Goal: Information Seeking & Learning: Understand process/instructions

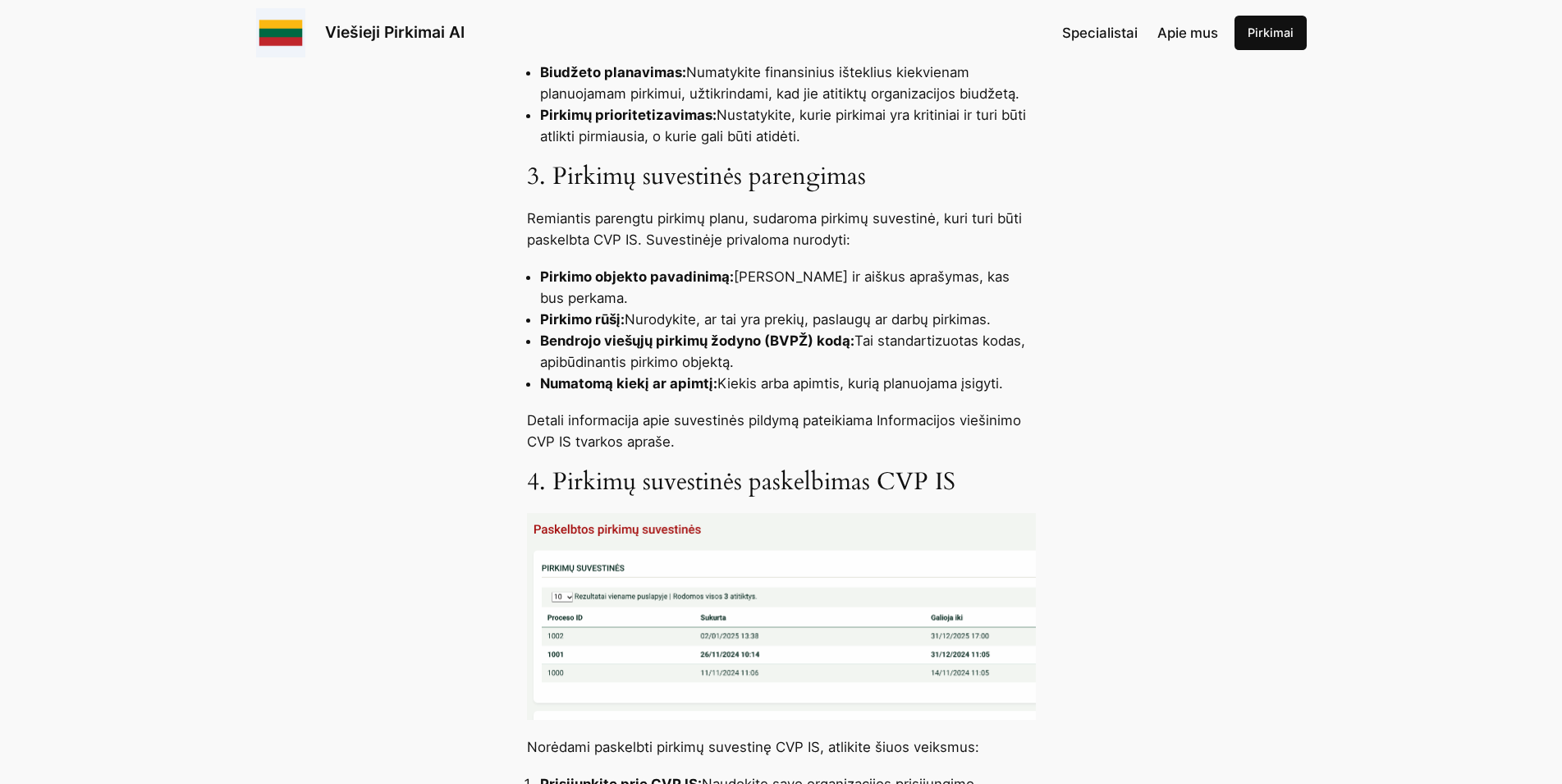
scroll to position [1088, 0]
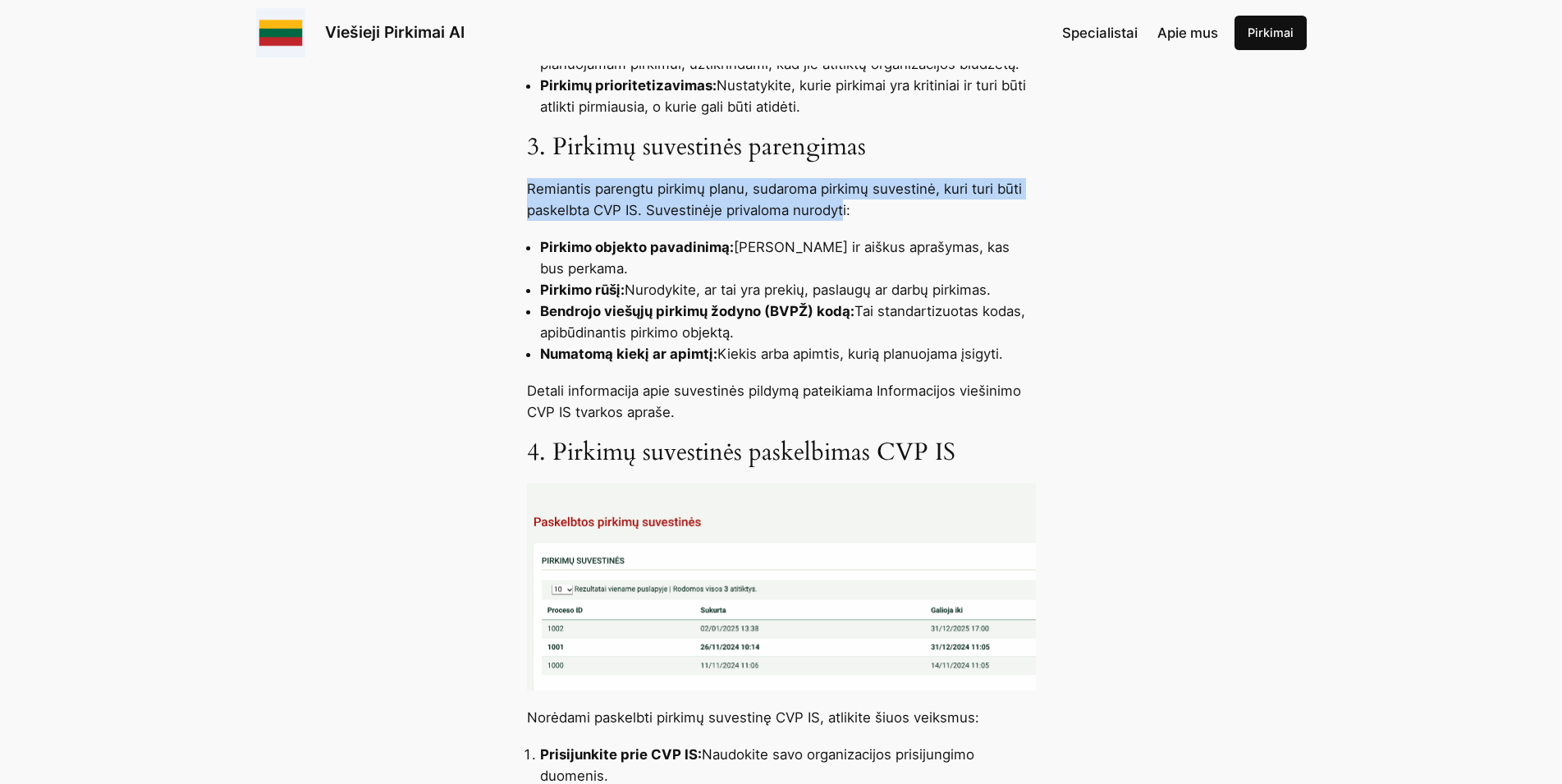
drag, startPoint x: 528, startPoint y: 185, endPoint x: 841, endPoint y: 206, distance: 313.7
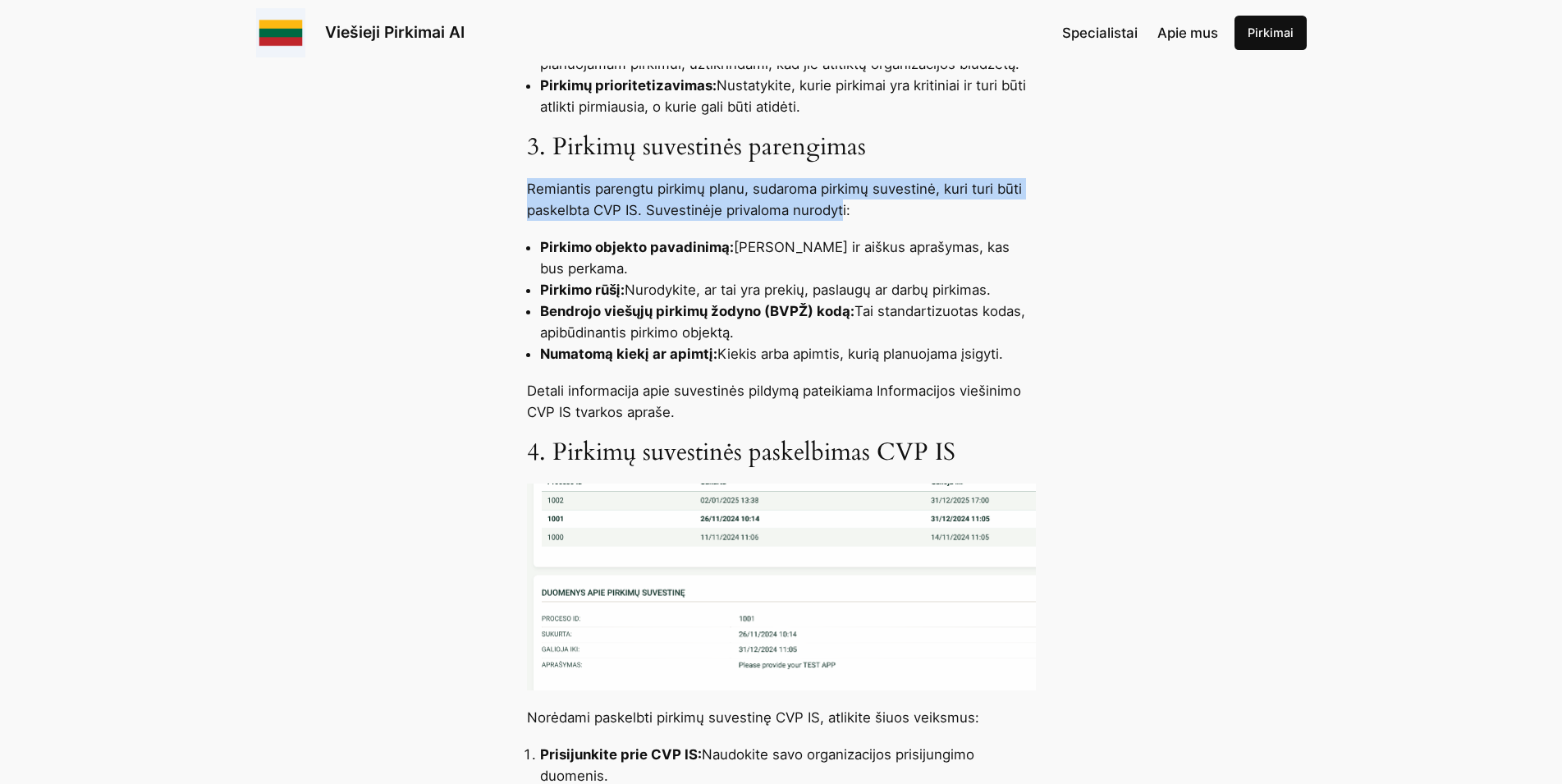
click at [841, 206] on p "Remiantis parengtu pirkimų planu, sudaroma pirkimų suvestinė, kuri turi būti pa…" at bounding box center [781, 198] width 509 height 43
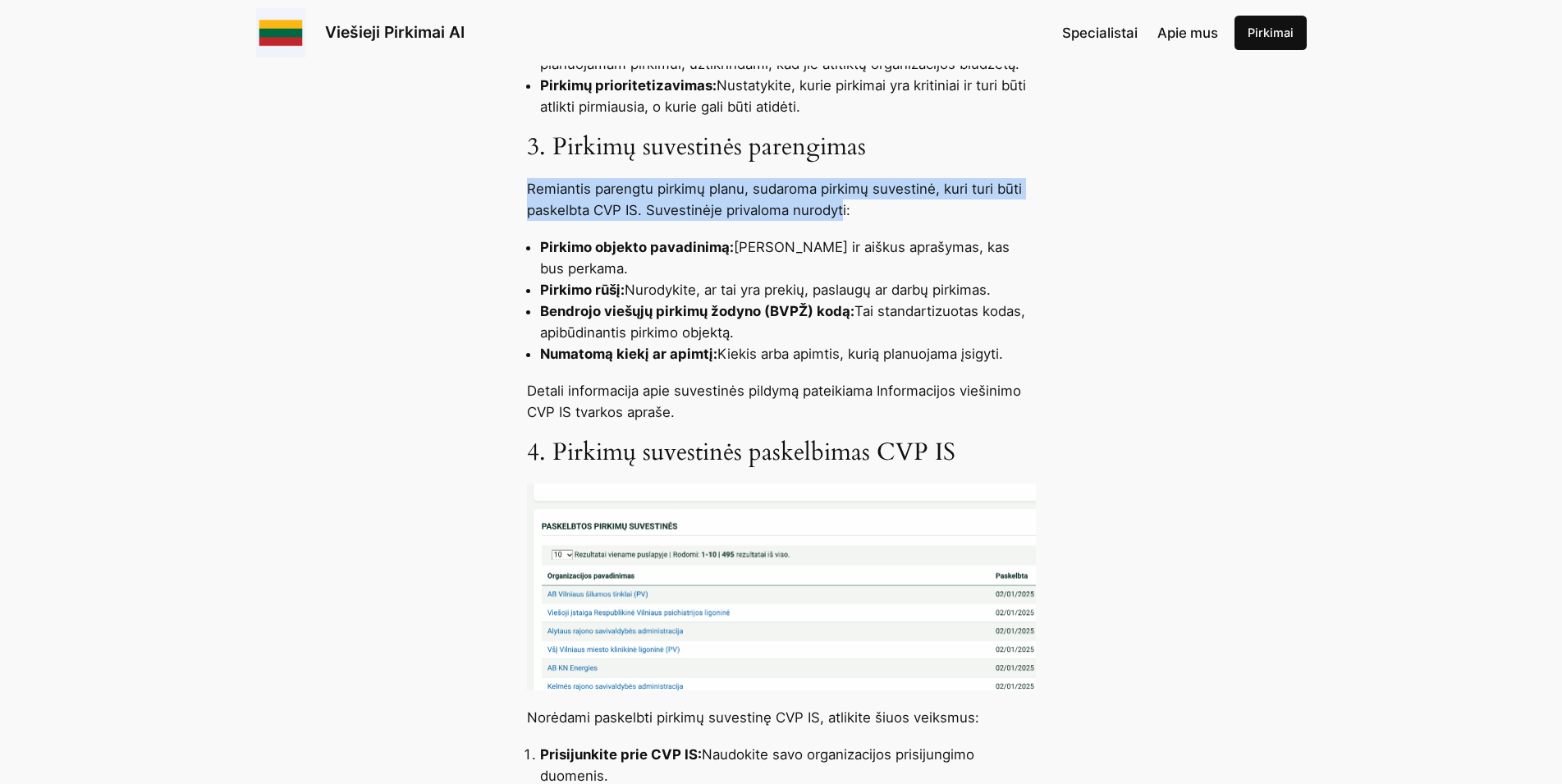
drag, startPoint x: 539, startPoint y: 243, endPoint x: 903, endPoint y: 281, distance: 366.0
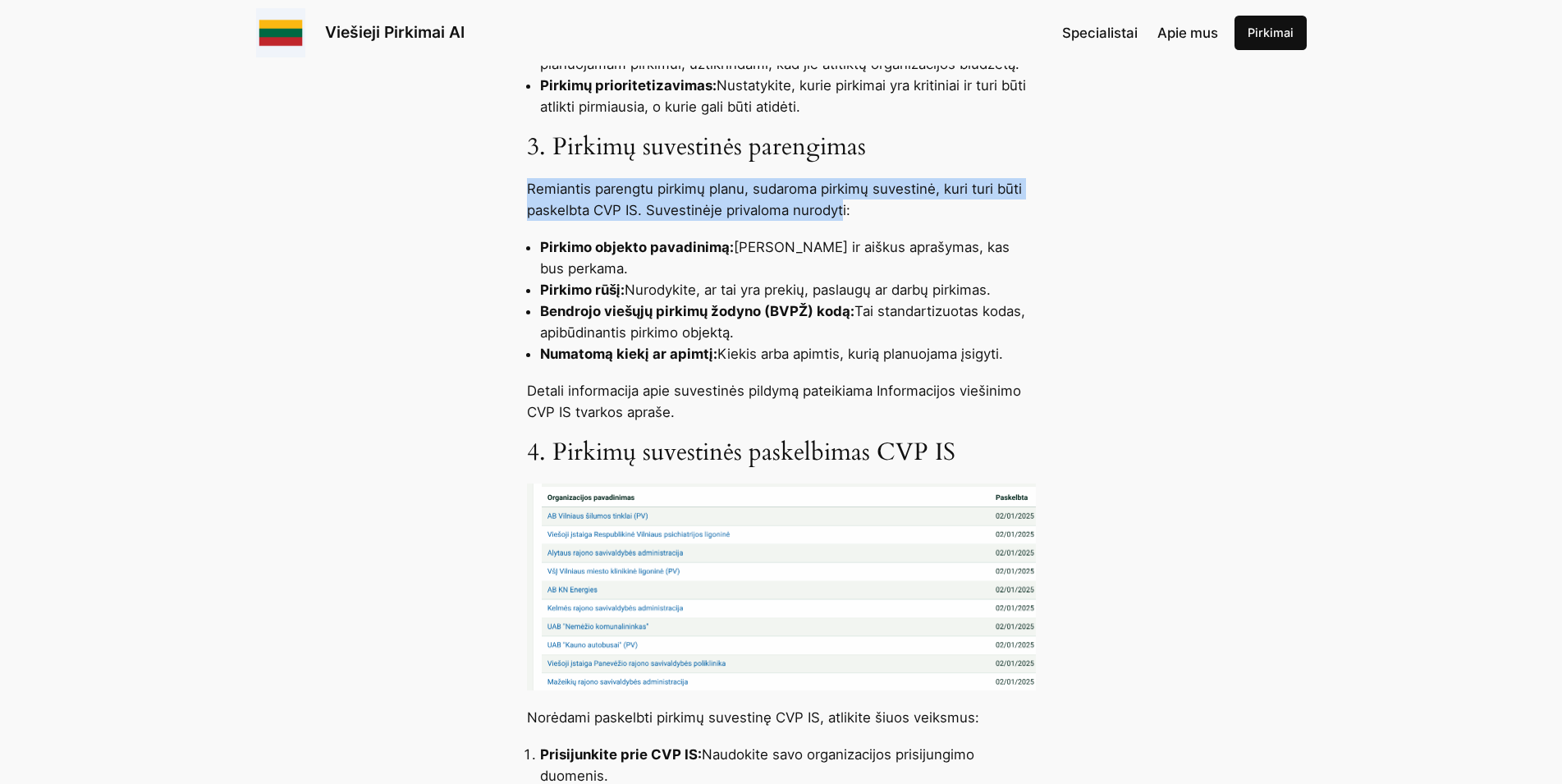
click at [903, 281] on ul "Pirkimo objekto pavadinimą: Trumpas ir aiškus aprašymas, kas bus perkama. Pirki…" at bounding box center [781, 300] width 509 height 128
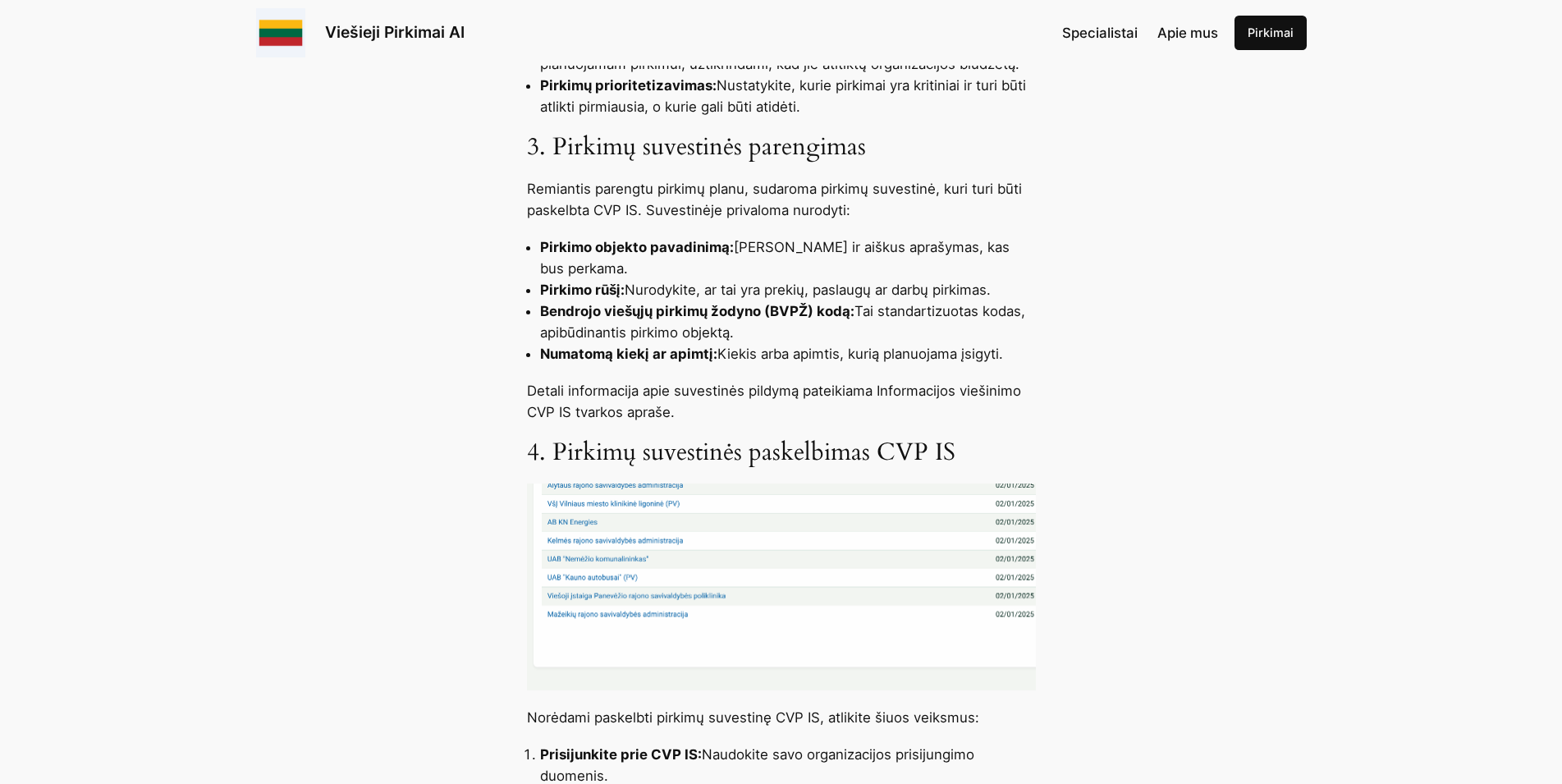
click at [882, 290] on li "Pirkimo rūšį: Nurodykite, ar tai yra prekių, paslaugų ar darbų pirkimas." at bounding box center [787, 289] width 496 height 21
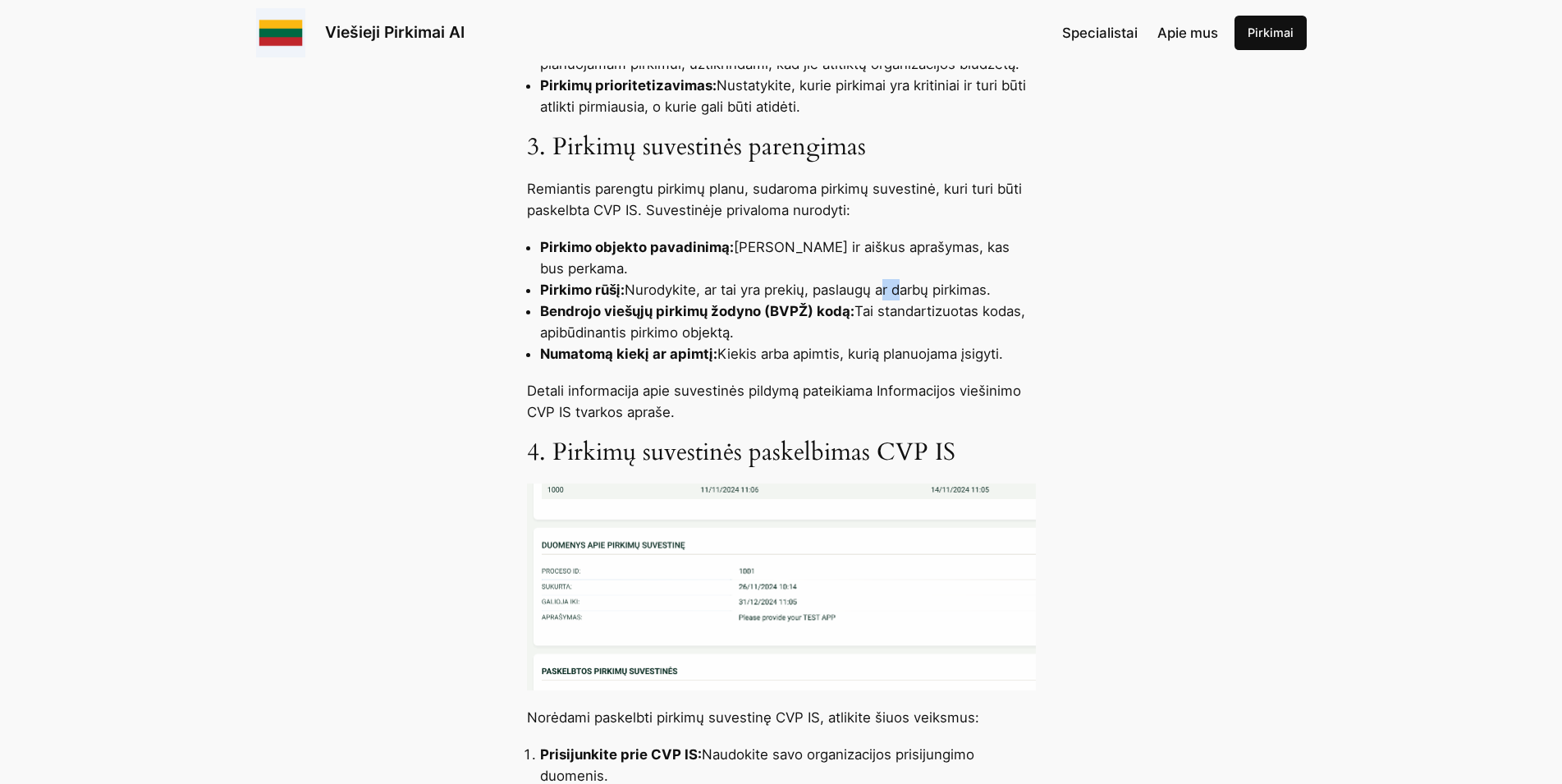
click at [882, 291] on li "Pirkimo rūšį: Nurodykite, ar tai yra prekių, paslaugų ar darbų pirkimas." at bounding box center [787, 289] width 496 height 21
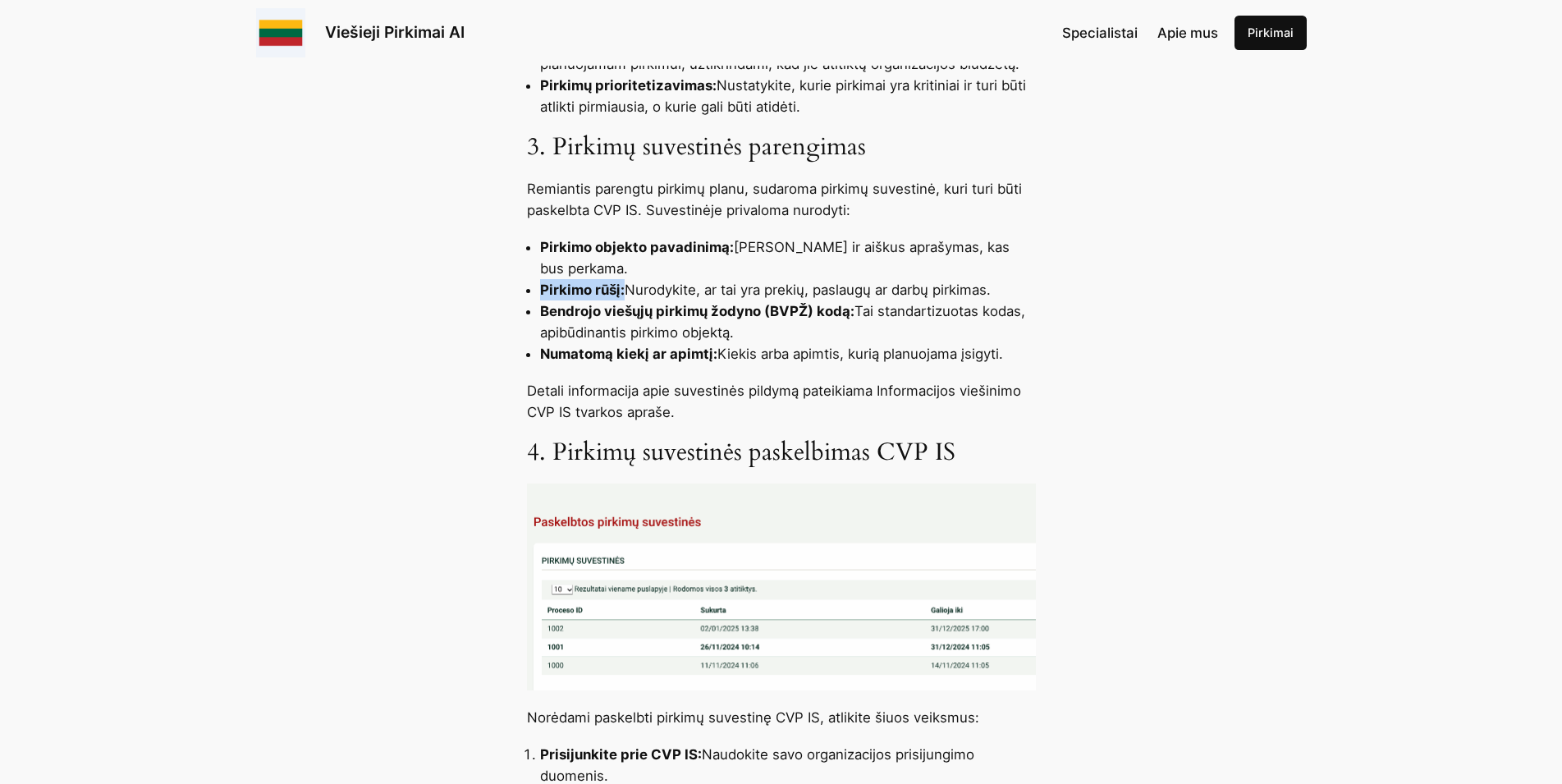
click at [882, 291] on li "Pirkimo rūšį: Nurodykite, ar tai yra prekių, paslaugų ar darbų pirkimas." at bounding box center [787, 289] width 496 height 21
drag, startPoint x: 545, startPoint y: 353, endPoint x: 641, endPoint y: 394, distance: 104.4
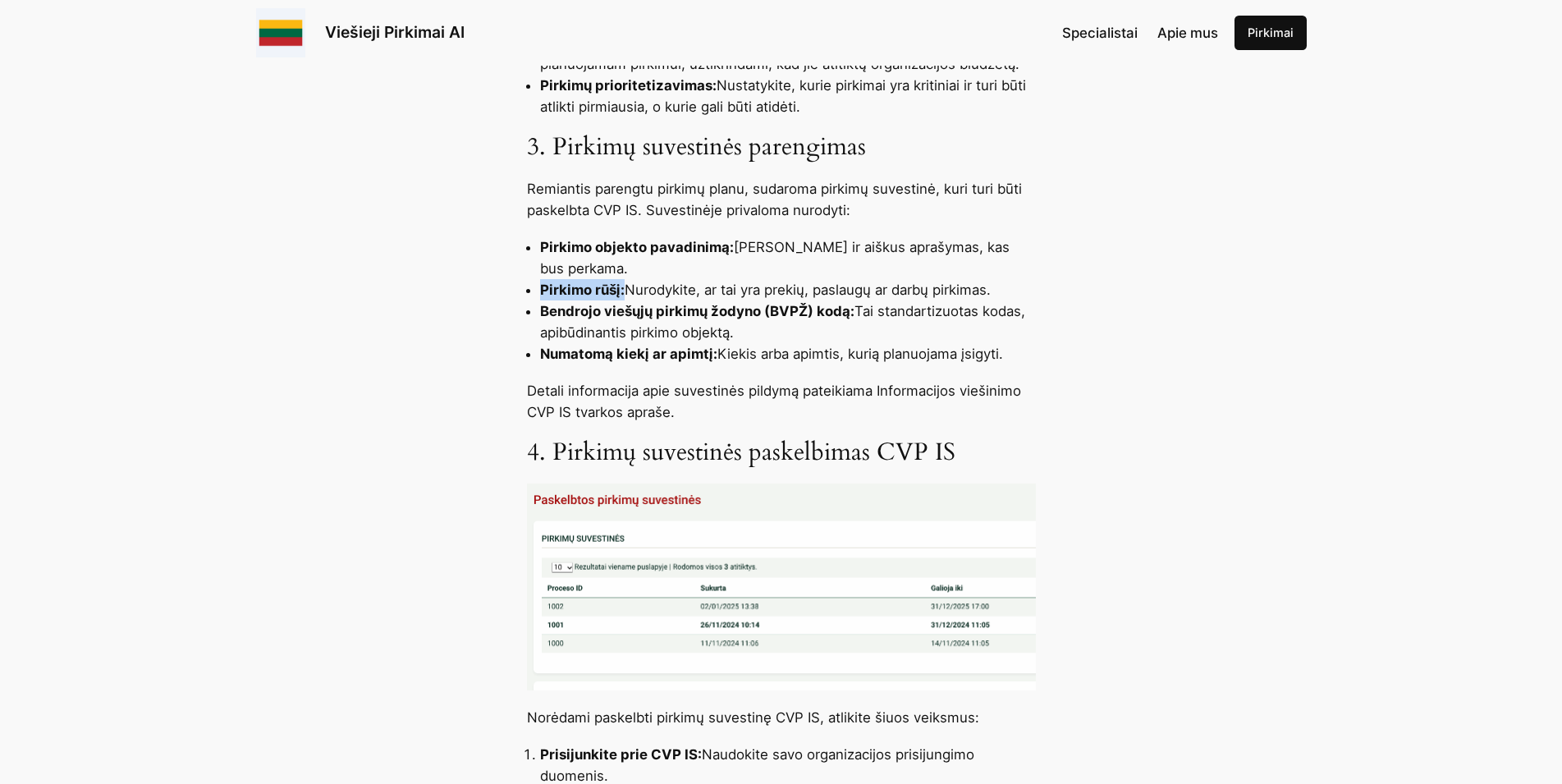
click at [1007, 360] on li "Numatomą kiekį ar apimtį: Kiekis arba apimtis, kurią planuojama įsigyti." at bounding box center [787, 353] width 496 height 21
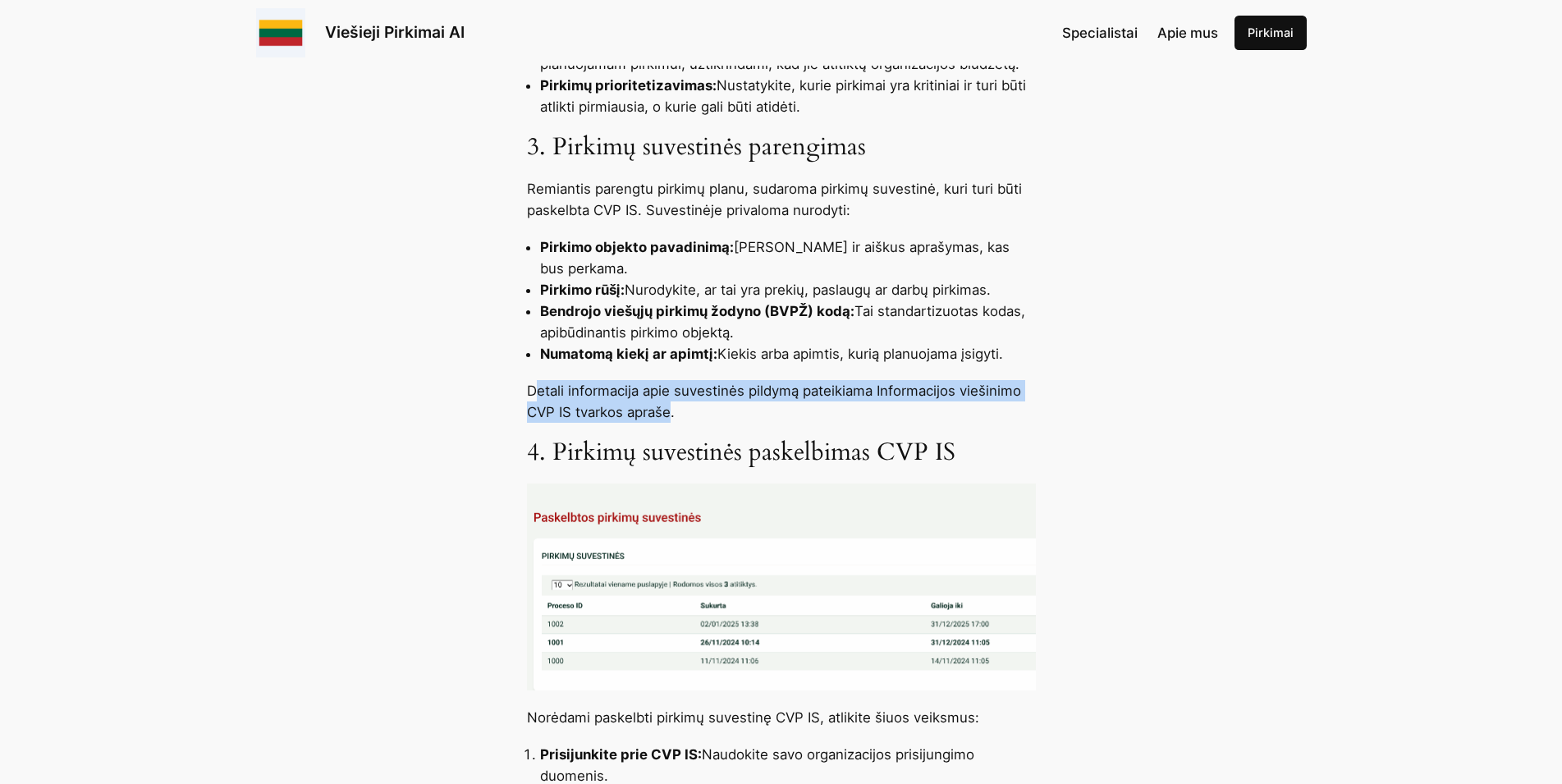
drag, startPoint x: 536, startPoint y: 390, endPoint x: 671, endPoint y: 410, distance: 136.5
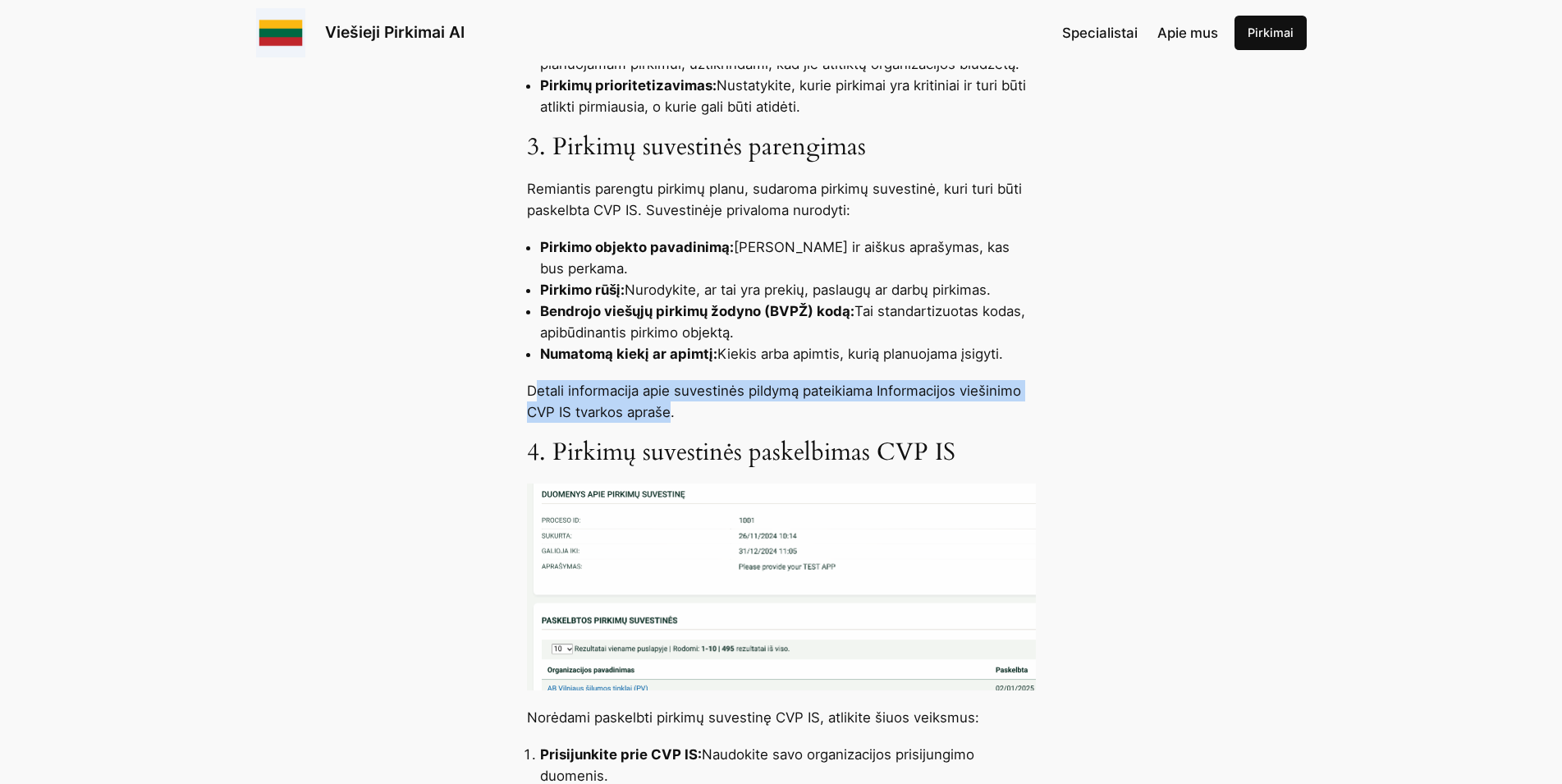
click at [671, 410] on p "Detali informacija apie suvestinės pildymą pateikiama Informacijos viešinimo CV…" at bounding box center [781, 401] width 509 height 43
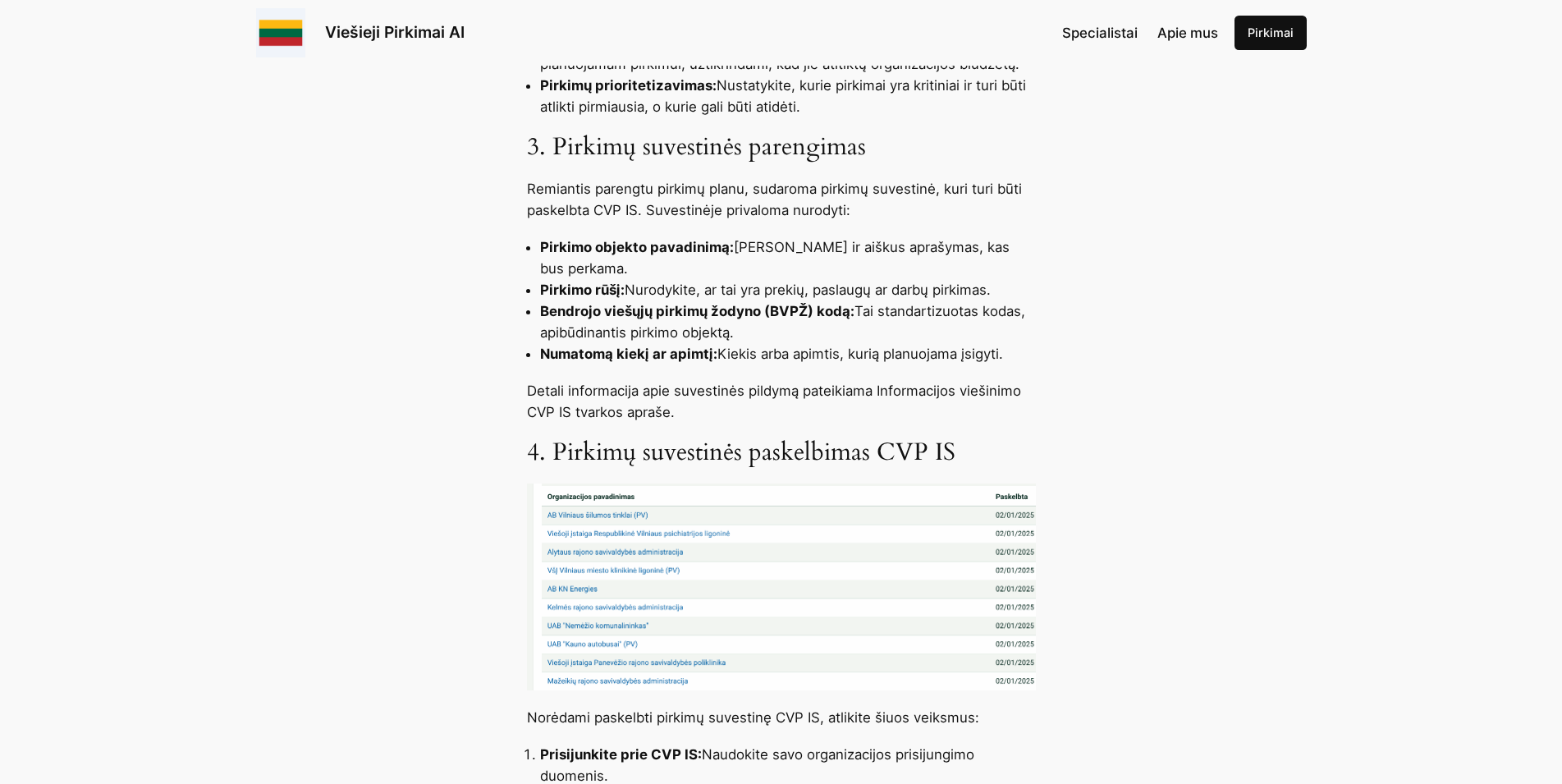
click at [619, 400] on p "Detali informacija apie suvestinės pildymą pateikiama Informacijos viešinimo CV…" at bounding box center [781, 401] width 509 height 43
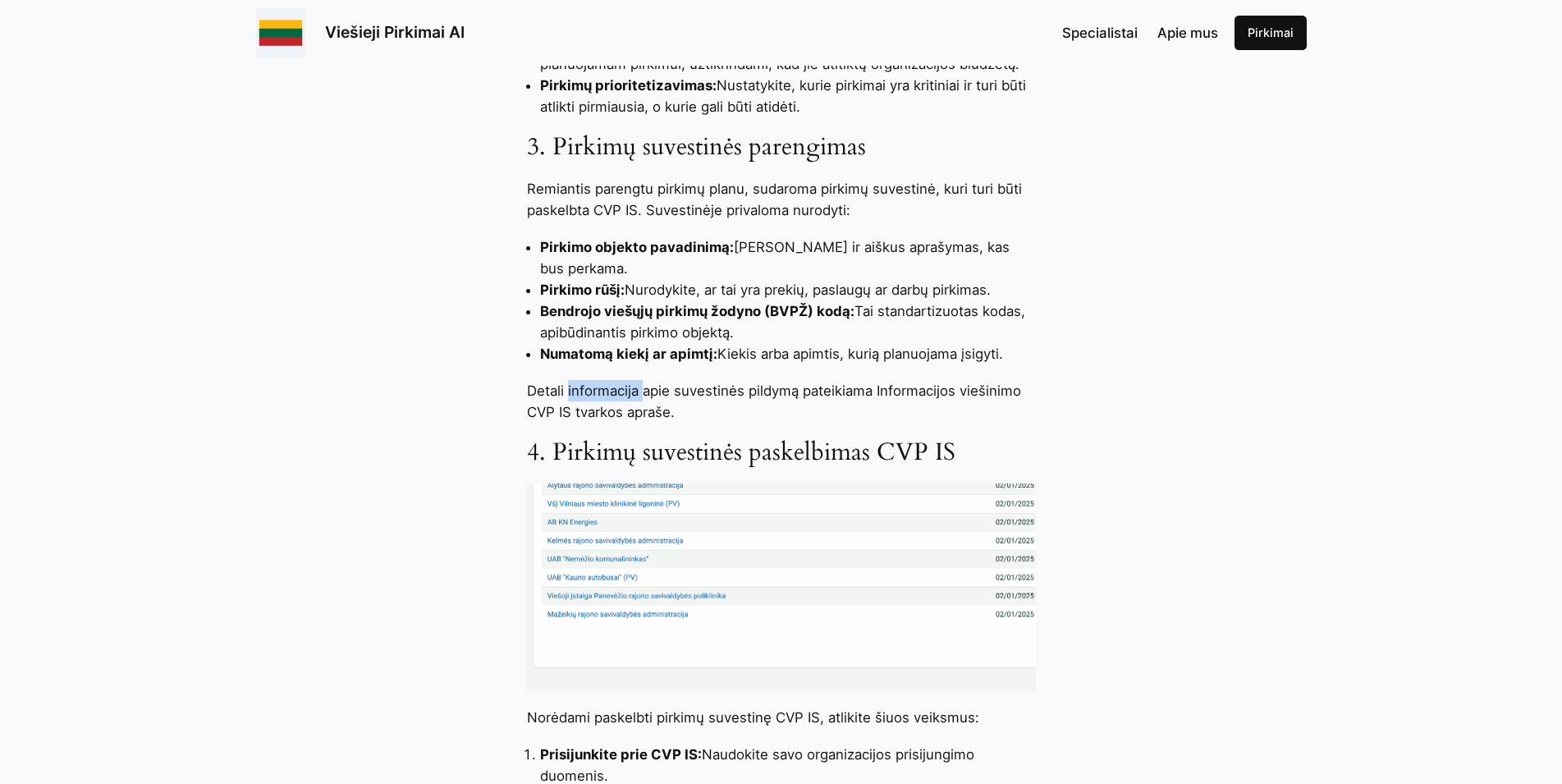
click at [619, 398] on p "Detali informacija apie suvestinės pildymą pateikiama Informacijos viešinimo CV…" at bounding box center [781, 401] width 509 height 43
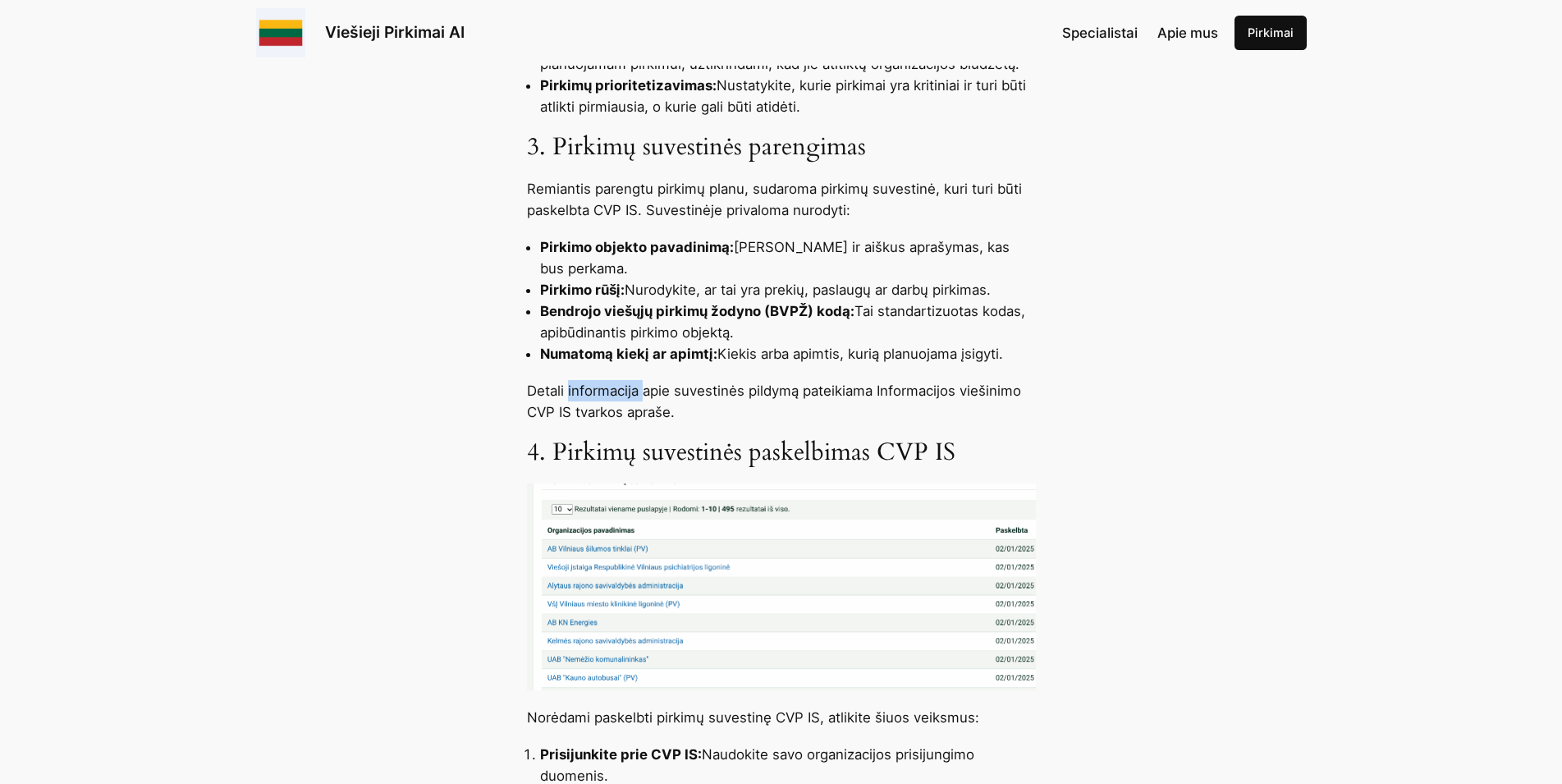
click at [619, 398] on p "Detali informacija apie suvestinės pildymą pateikiama Informacijos viešinimo CV…" at bounding box center [781, 401] width 509 height 43
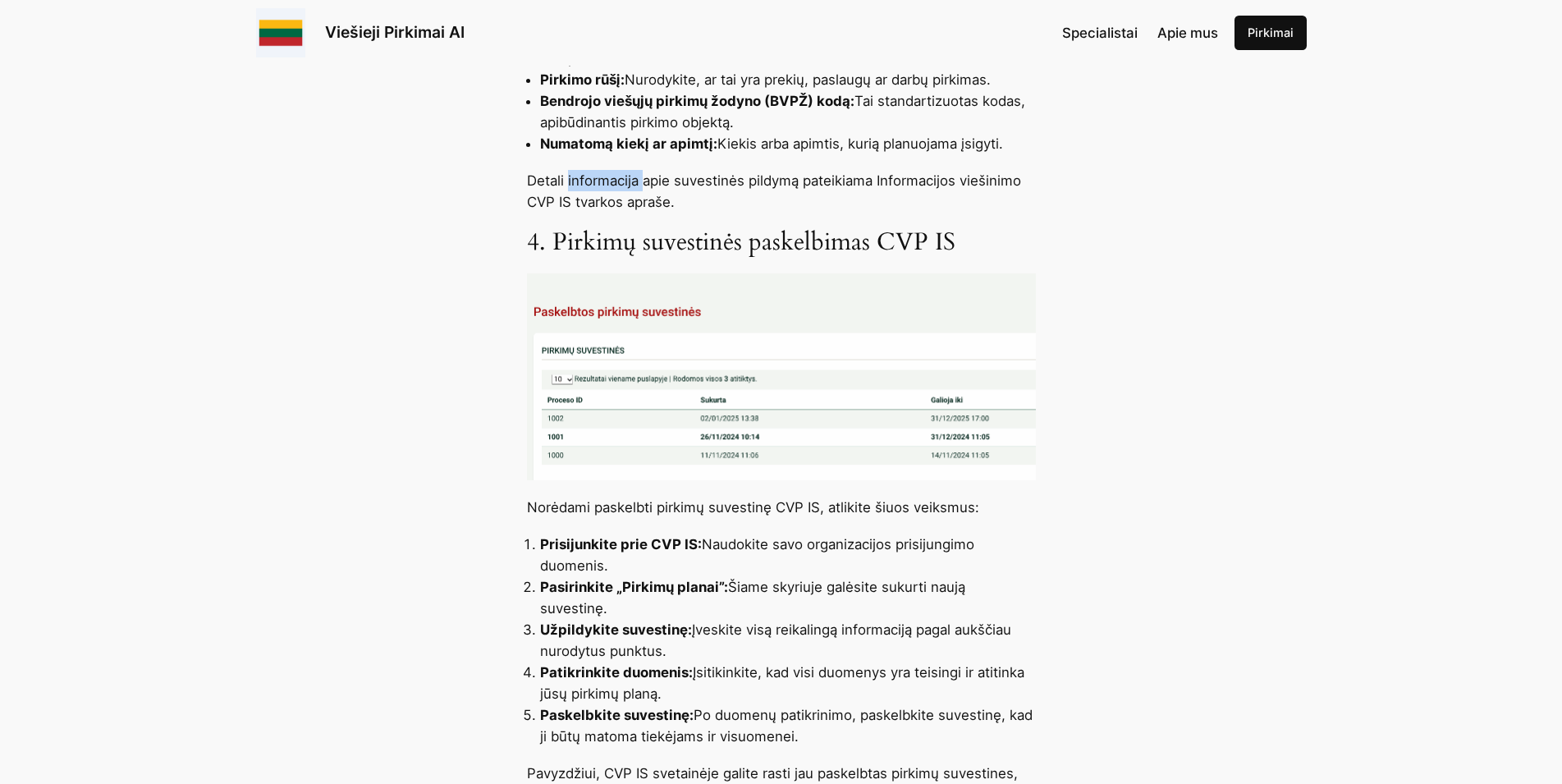
scroll to position [1339, 0]
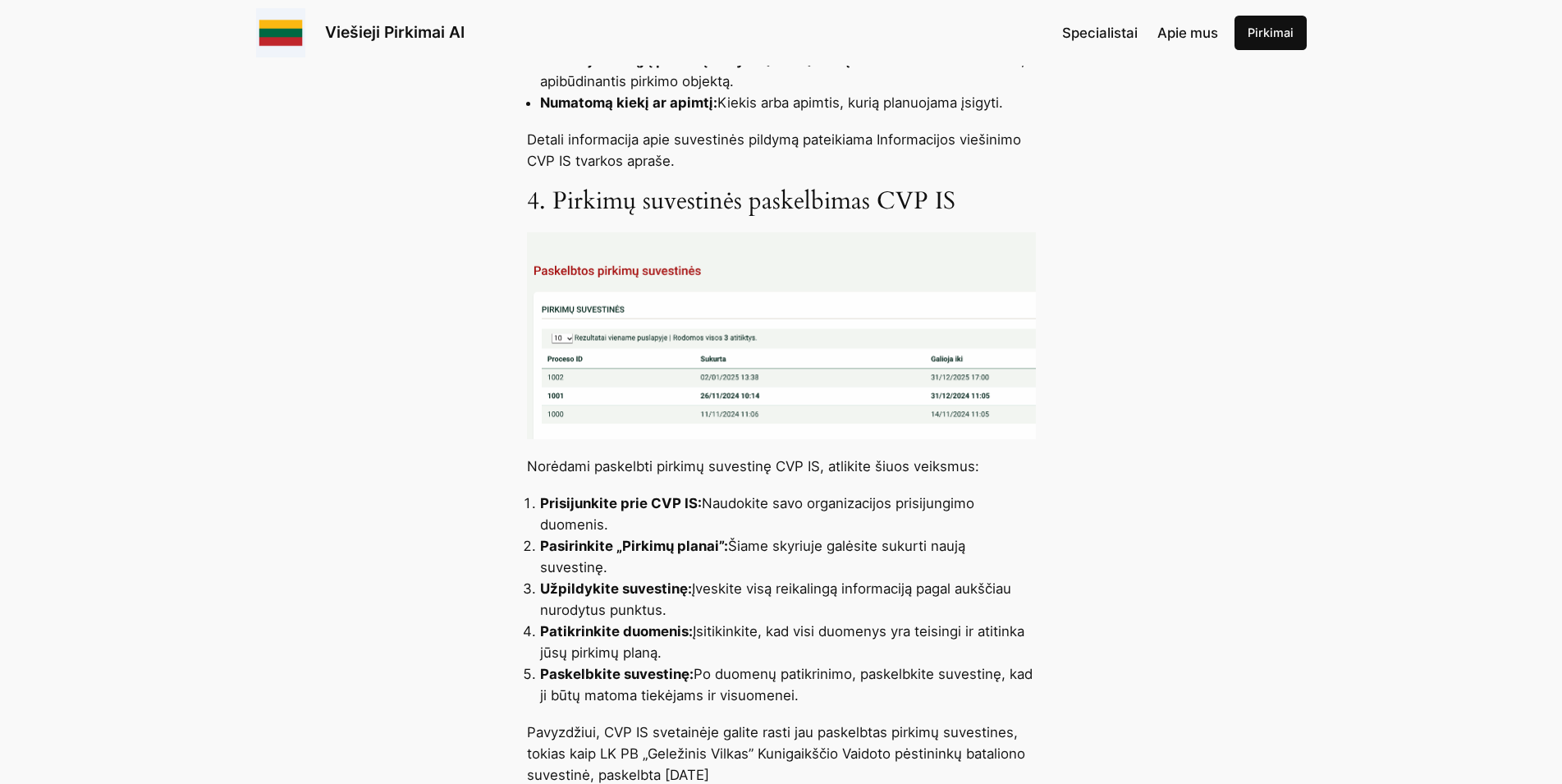
click at [608, 465] on p "Norėdami paskelbti pirkimų suvestinę CVP IS, atlikite šiuos veiksmus:" at bounding box center [781, 465] width 509 height 21
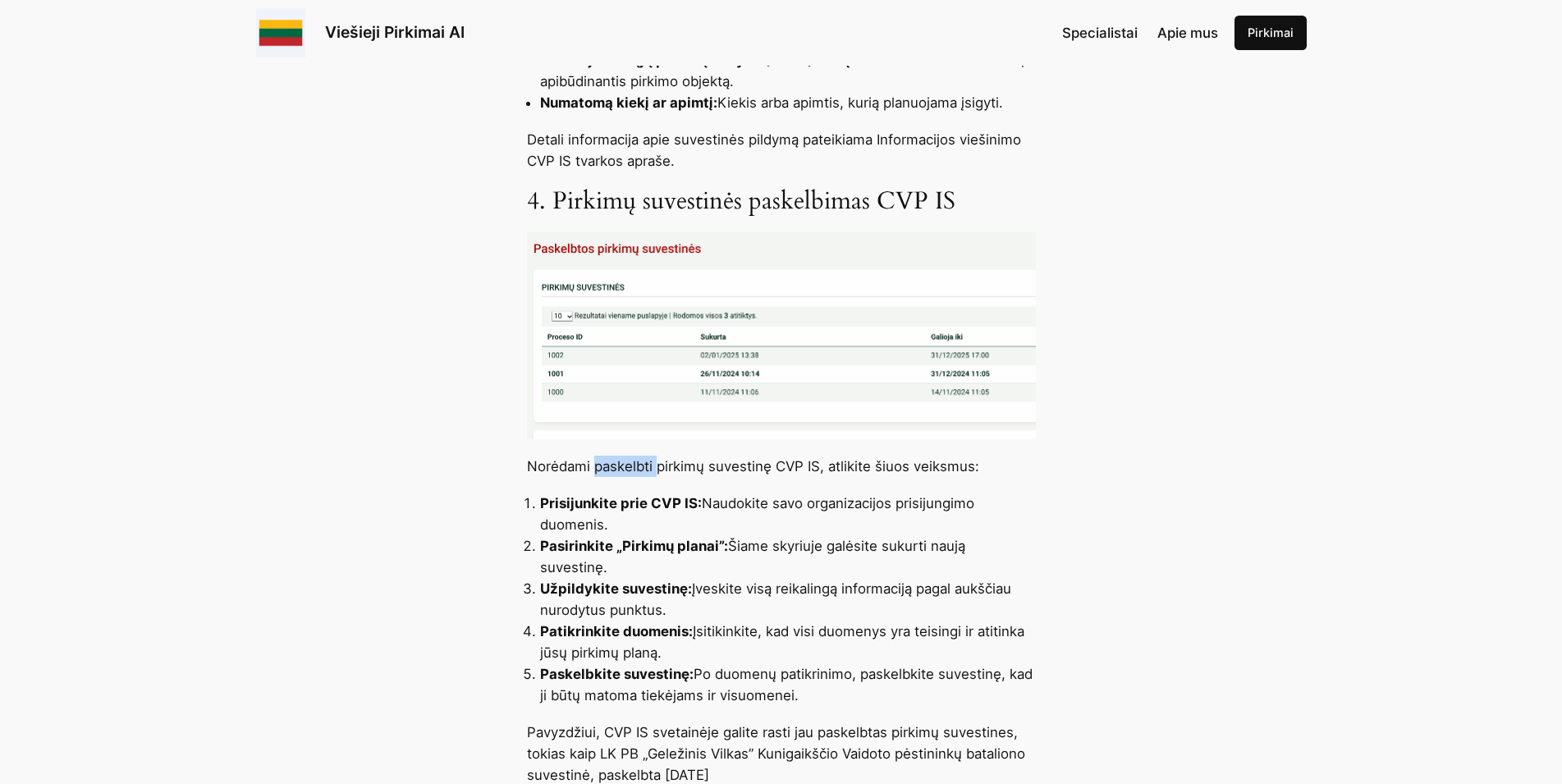
click at [608, 465] on p "Norėdami paskelbti pirkimų suvestinę CVP IS, atlikite šiuos veiksmus:" at bounding box center [781, 465] width 509 height 21
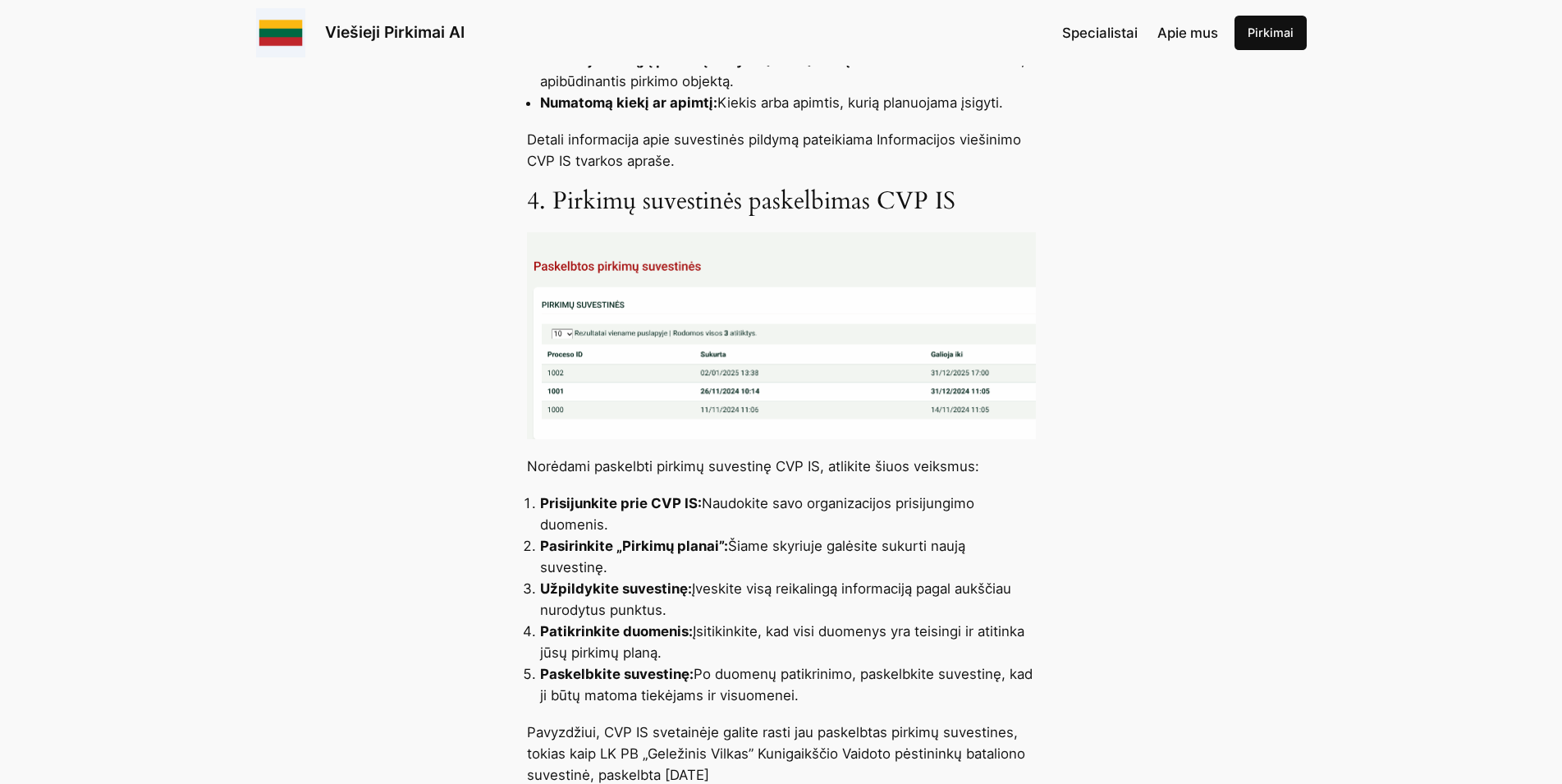
click at [608, 465] on p "Norėdami paskelbti pirkimų suvestinę CVP IS, atlikite šiuos veiksmus:" at bounding box center [781, 465] width 509 height 21
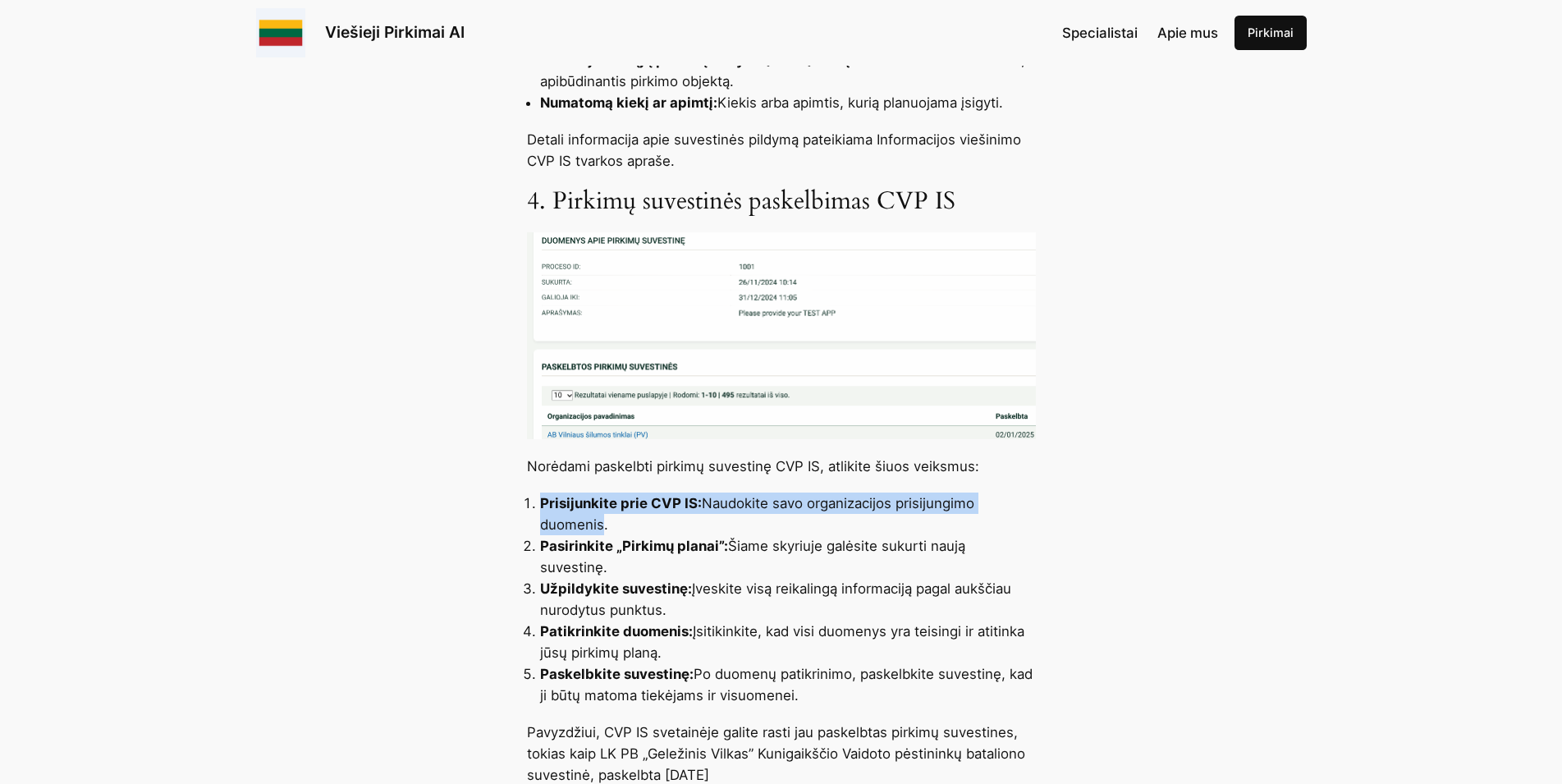
drag, startPoint x: 553, startPoint y: 506, endPoint x: 595, endPoint y: 524, distance: 45.7
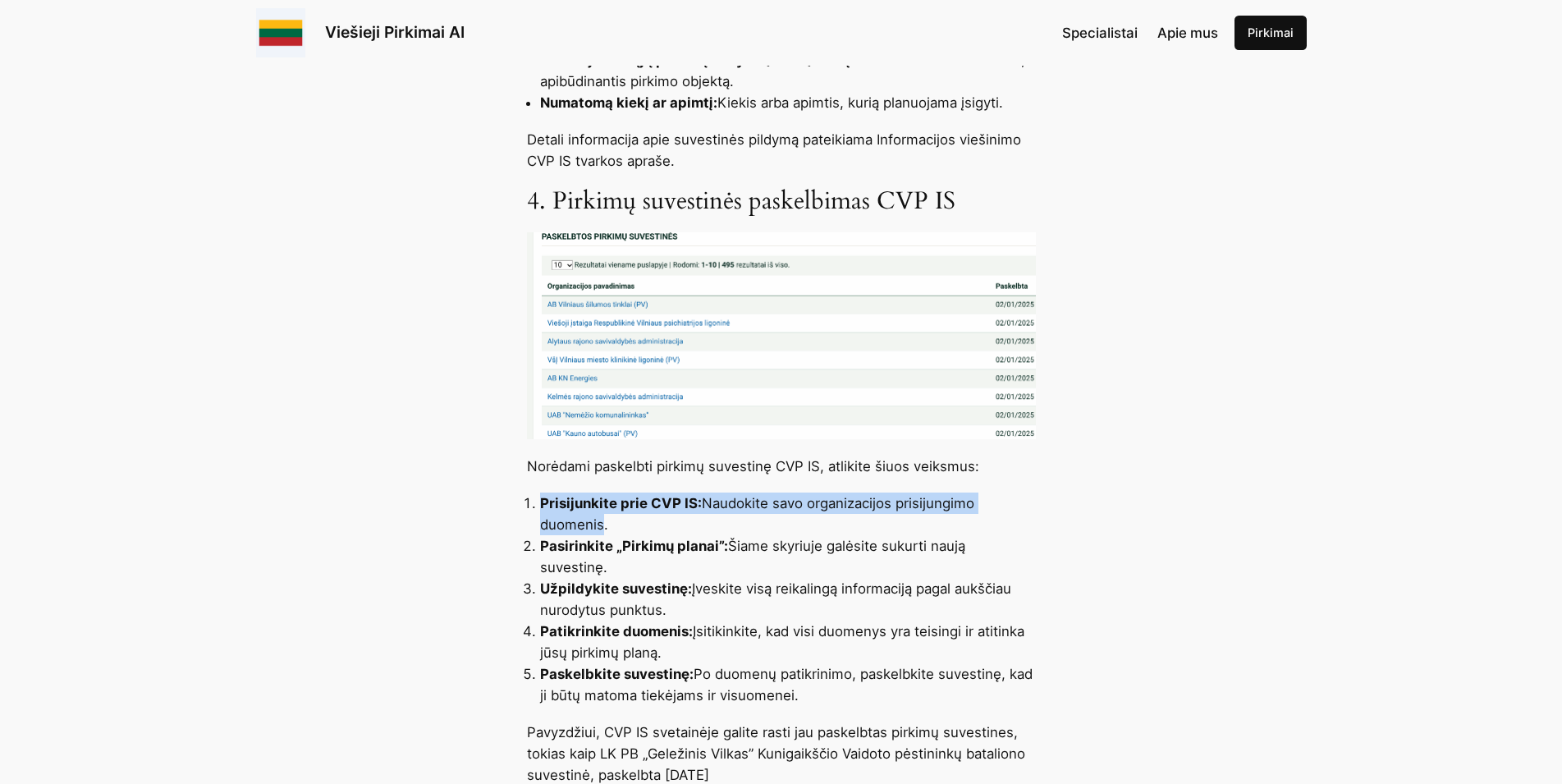
click at [595, 524] on li "Prisijunkite prie CVP IS: Naudokite savo organizacijos prisijungimo duomenis." at bounding box center [787, 513] width 496 height 43
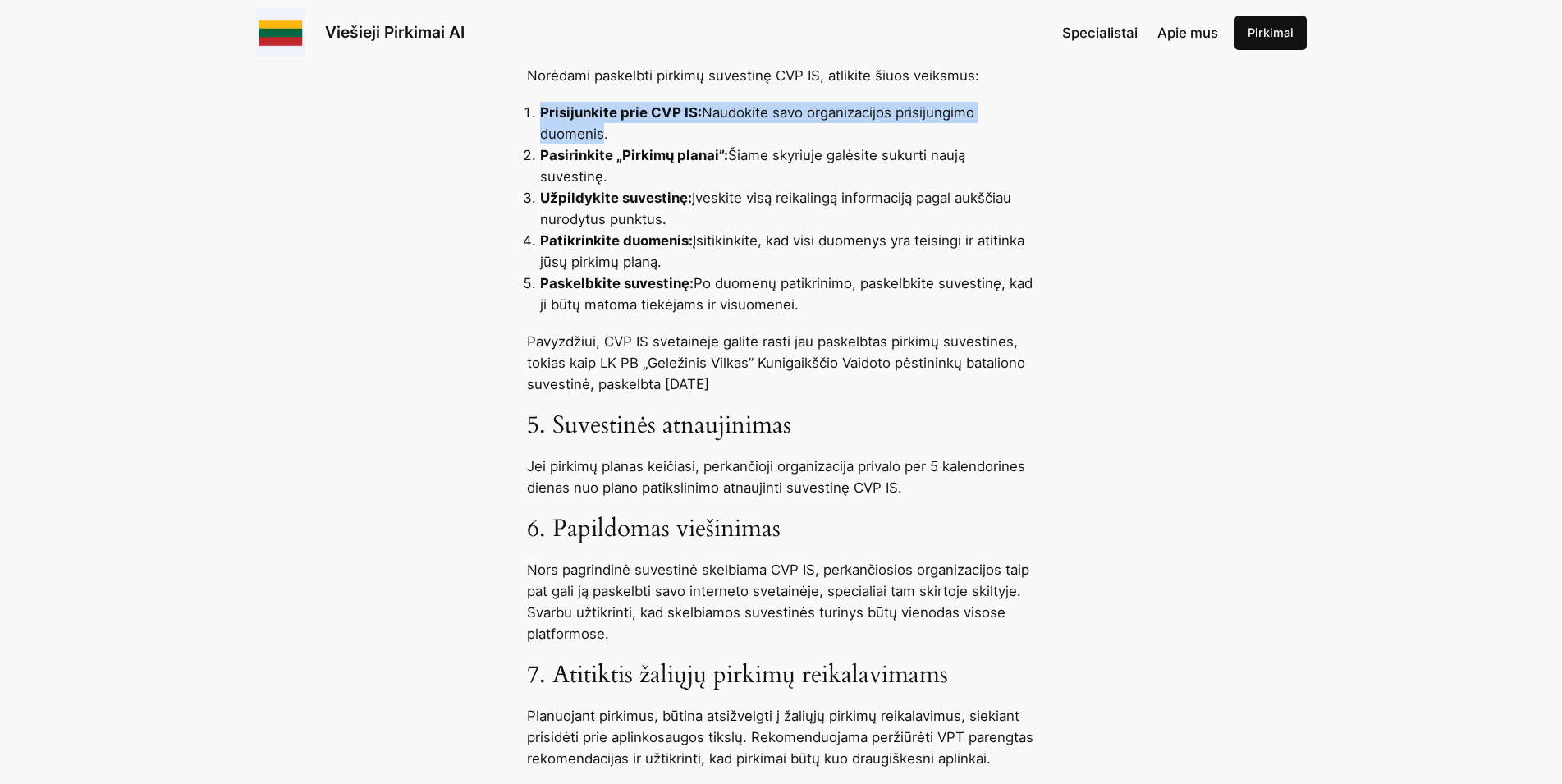
scroll to position [1758, 0]
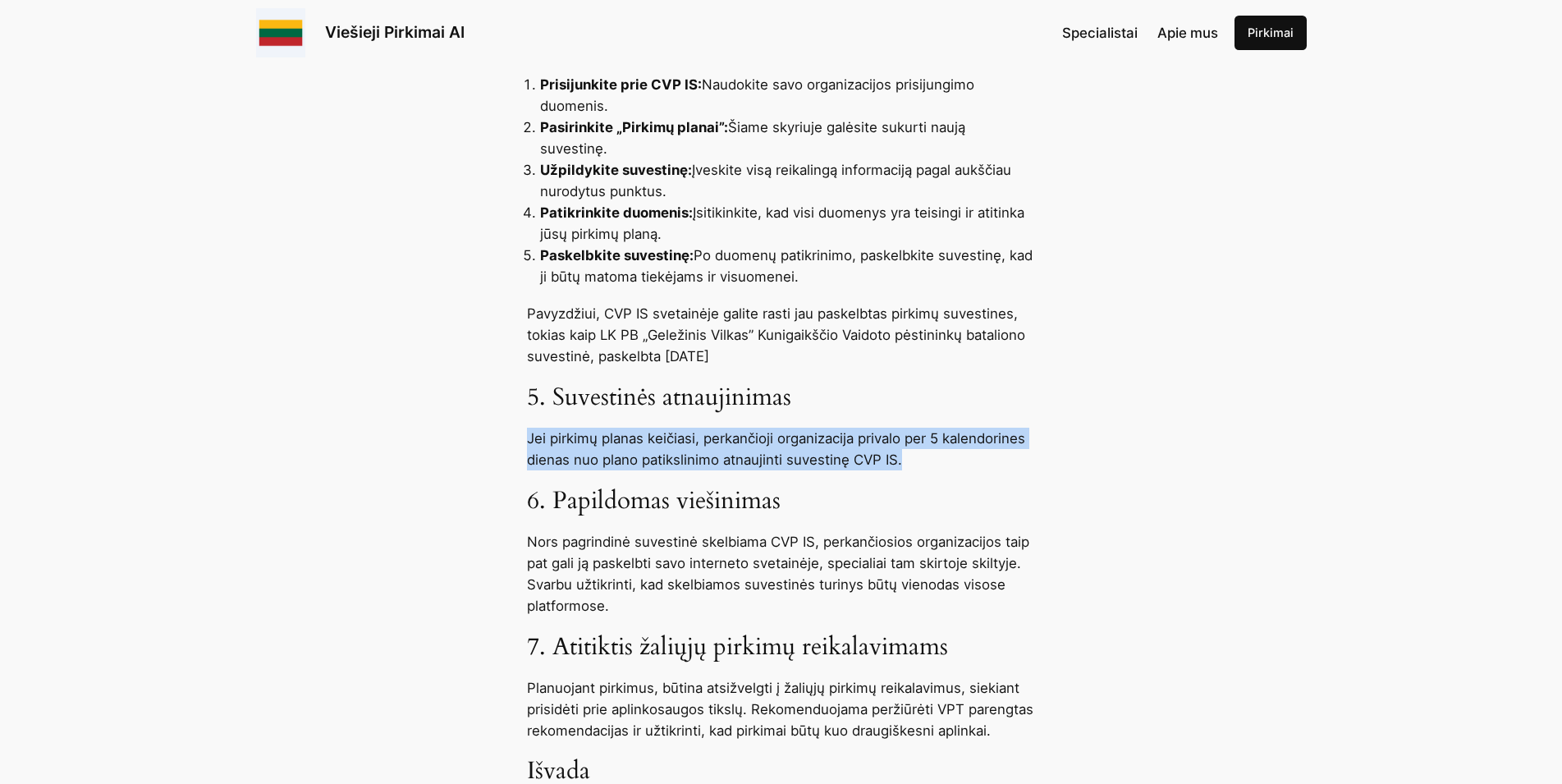
drag, startPoint x: 527, startPoint y: 420, endPoint x: 908, endPoint y: 440, distance: 381.5
click at [911, 441] on p "Jei pirkimų planas keičiasi, perkančioji organizacija privalo per 5 kalendorine…" at bounding box center [781, 449] width 509 height 43
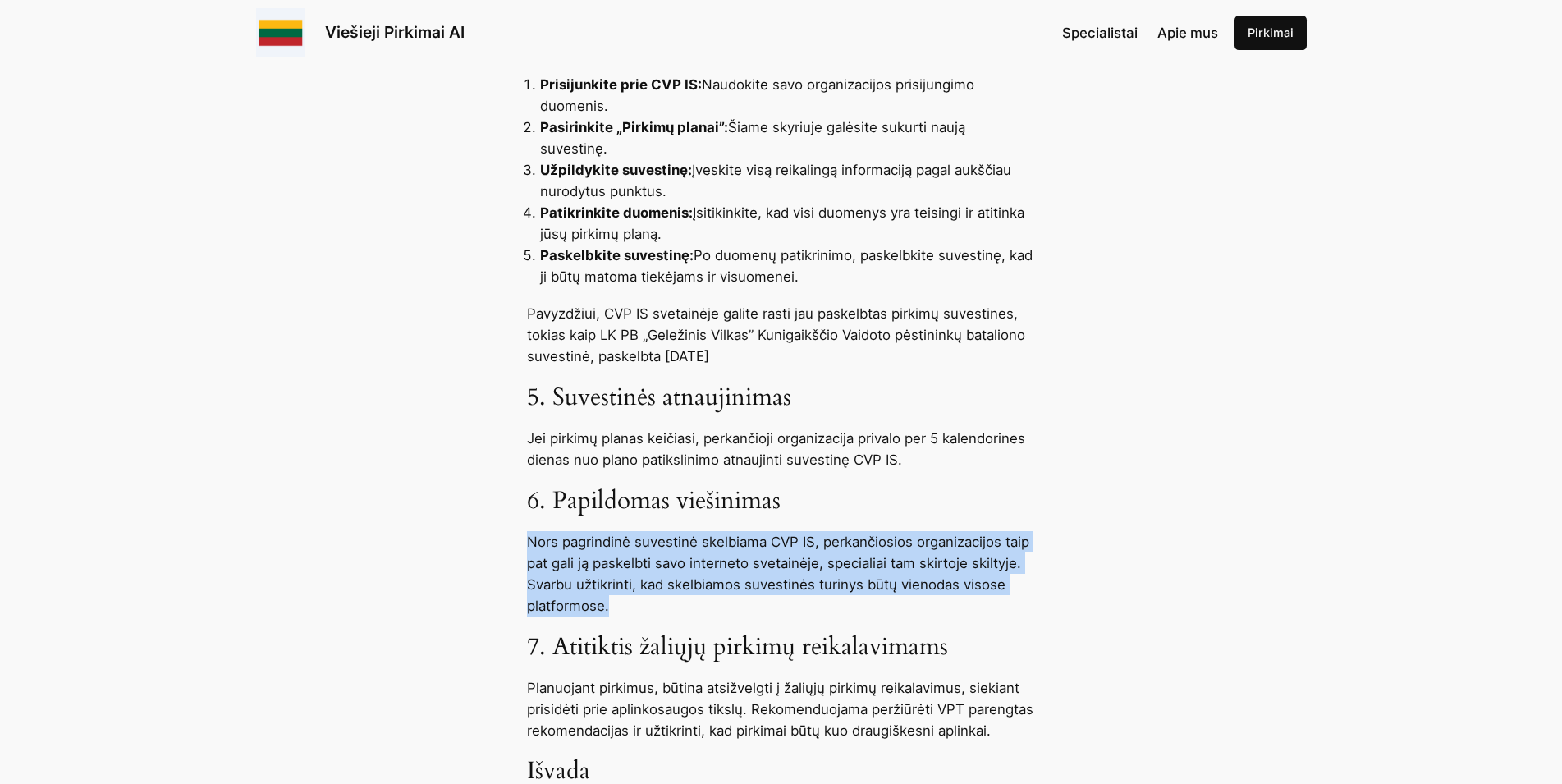
drag, startPoint x: 530, startPoint y: 521, endPoint x: 609, endPoint y: 580, distance: 98.6
click at [609, 580] on p "Nors pagrindinė suvestinė skelbiama CVP IS, perkančiosios organizacijos taip pa…" at bounding box center [781, 574] width 509 height 85
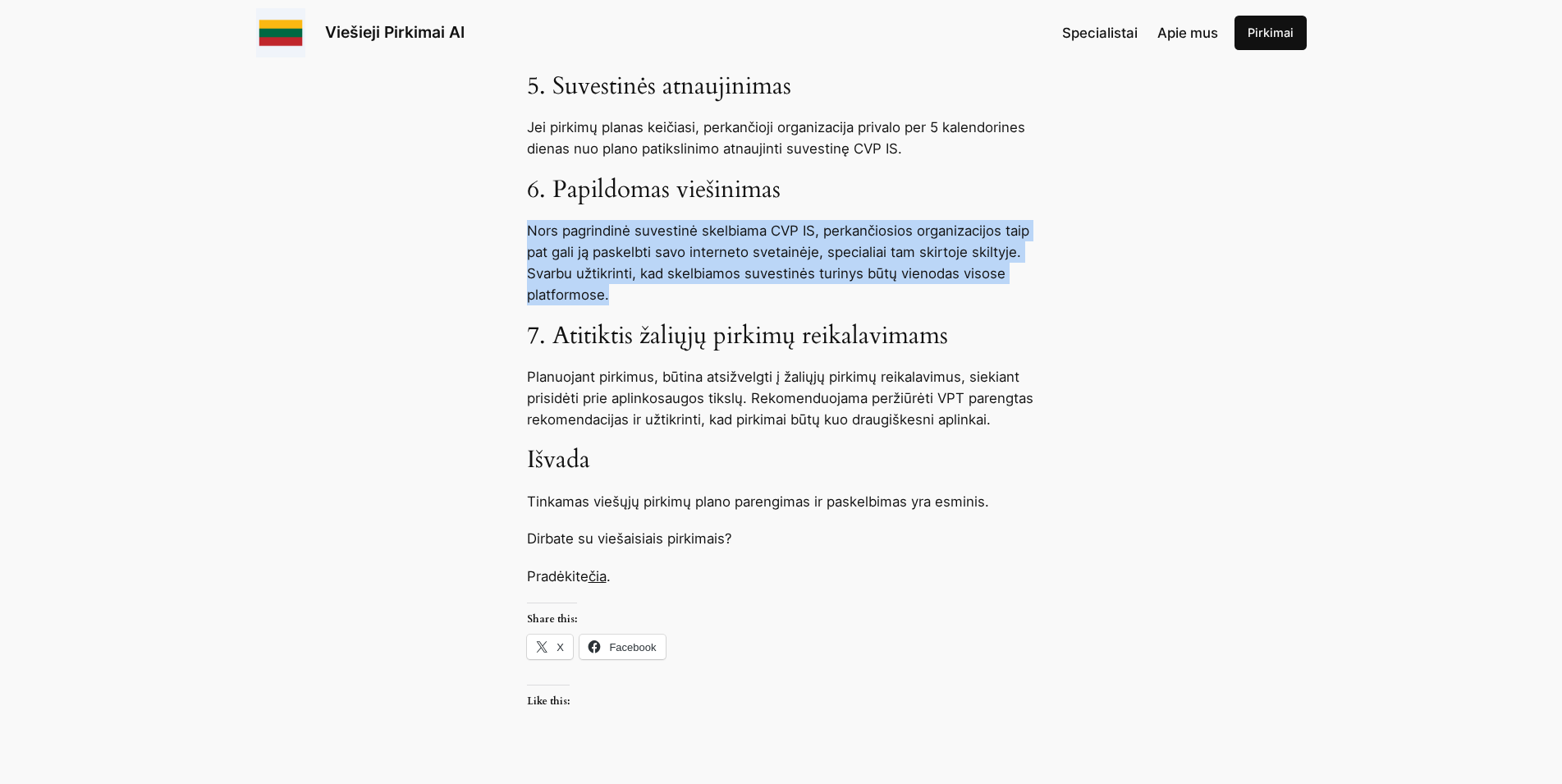
scroll to position [2092, 0]
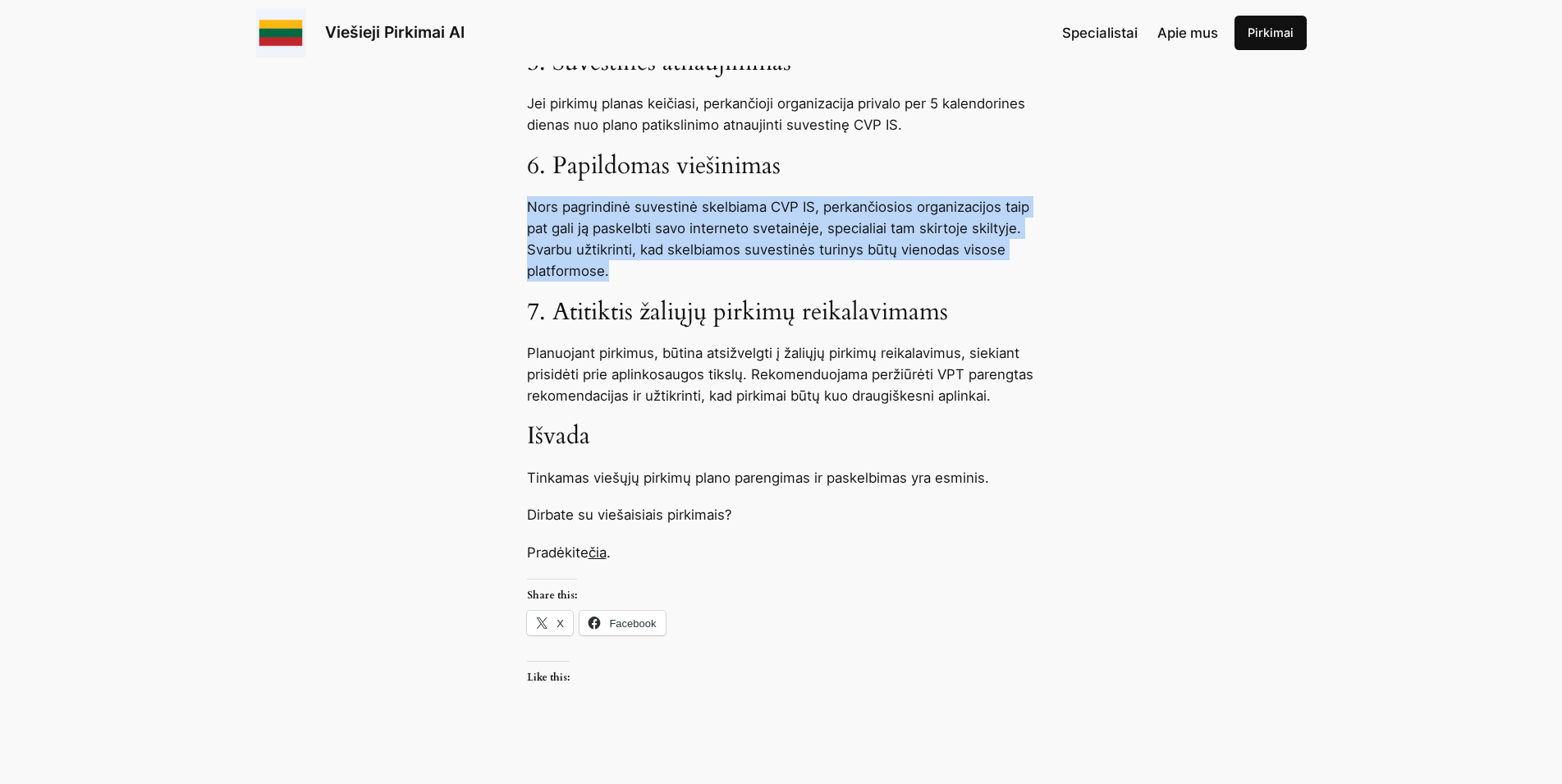
click at [601, 544] on link "čia" at bounding box center [598, 552] width 18 height 17
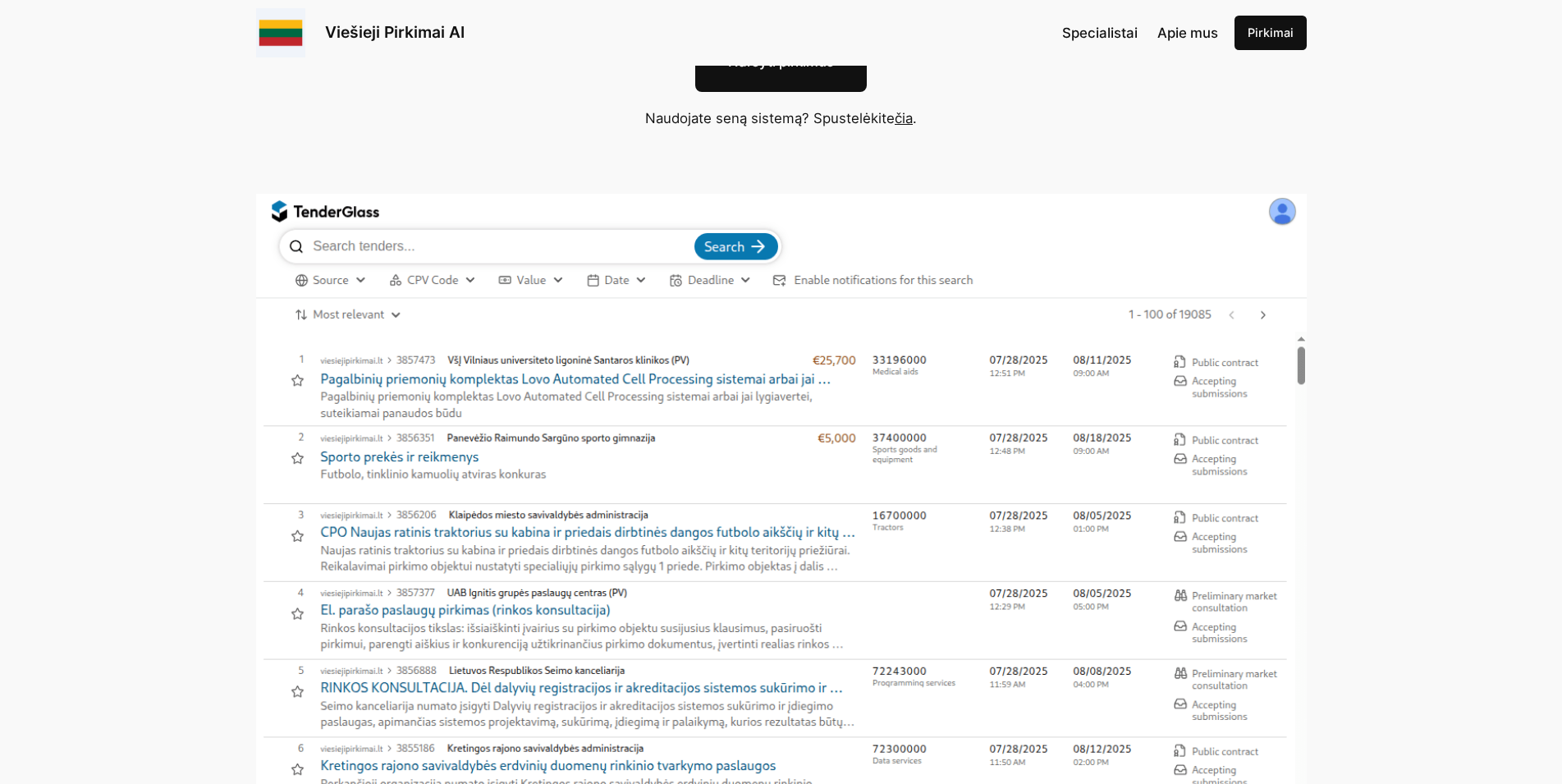
scroll to position [251, 0]
click at [628, 452] on img at bounding box center [781, 499] width 1051 height 616
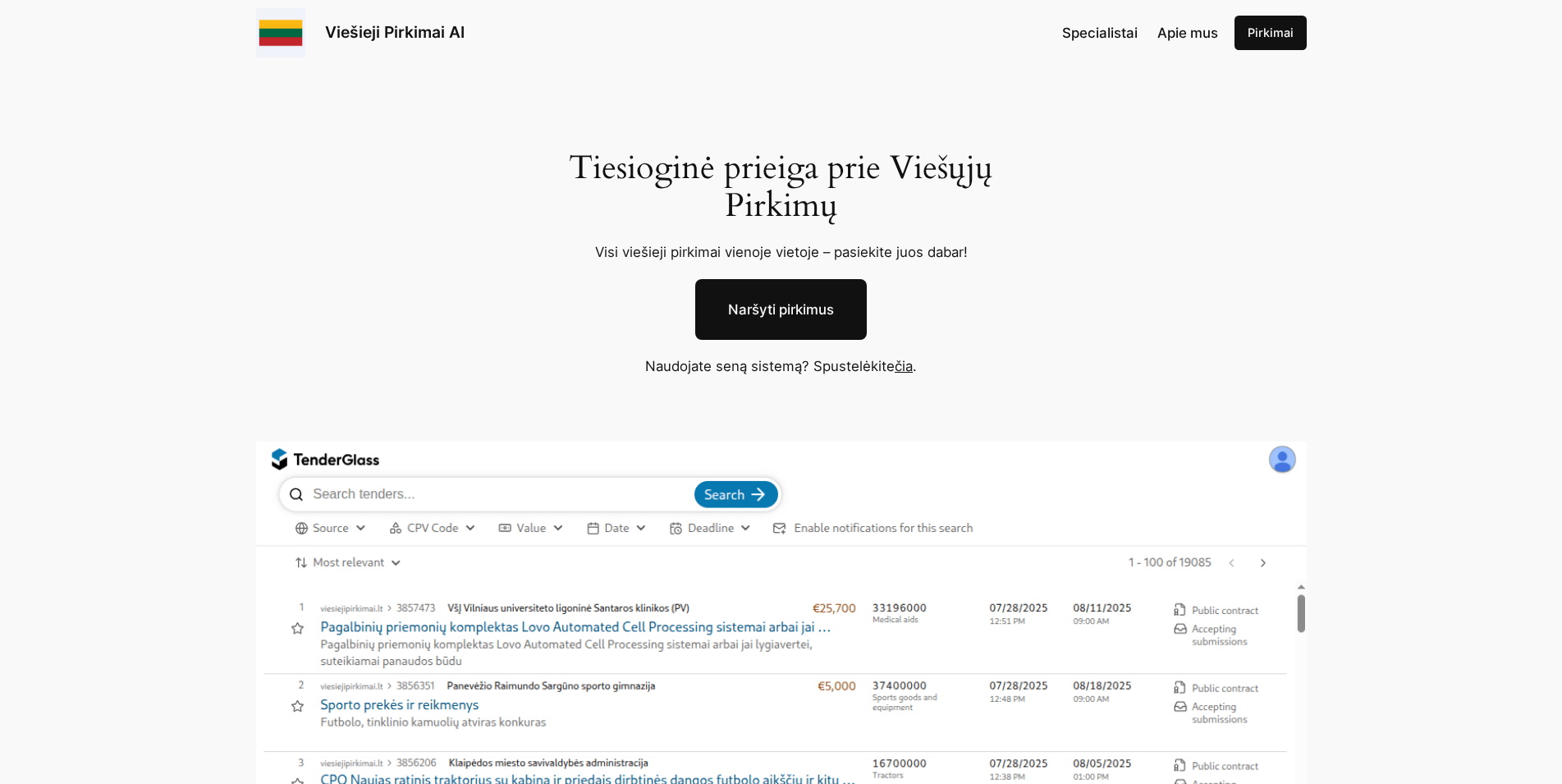
scroll to position [0, 0]
click at [907, 369] on link "čia" at bounding box center [904, 367] width 18 height 17
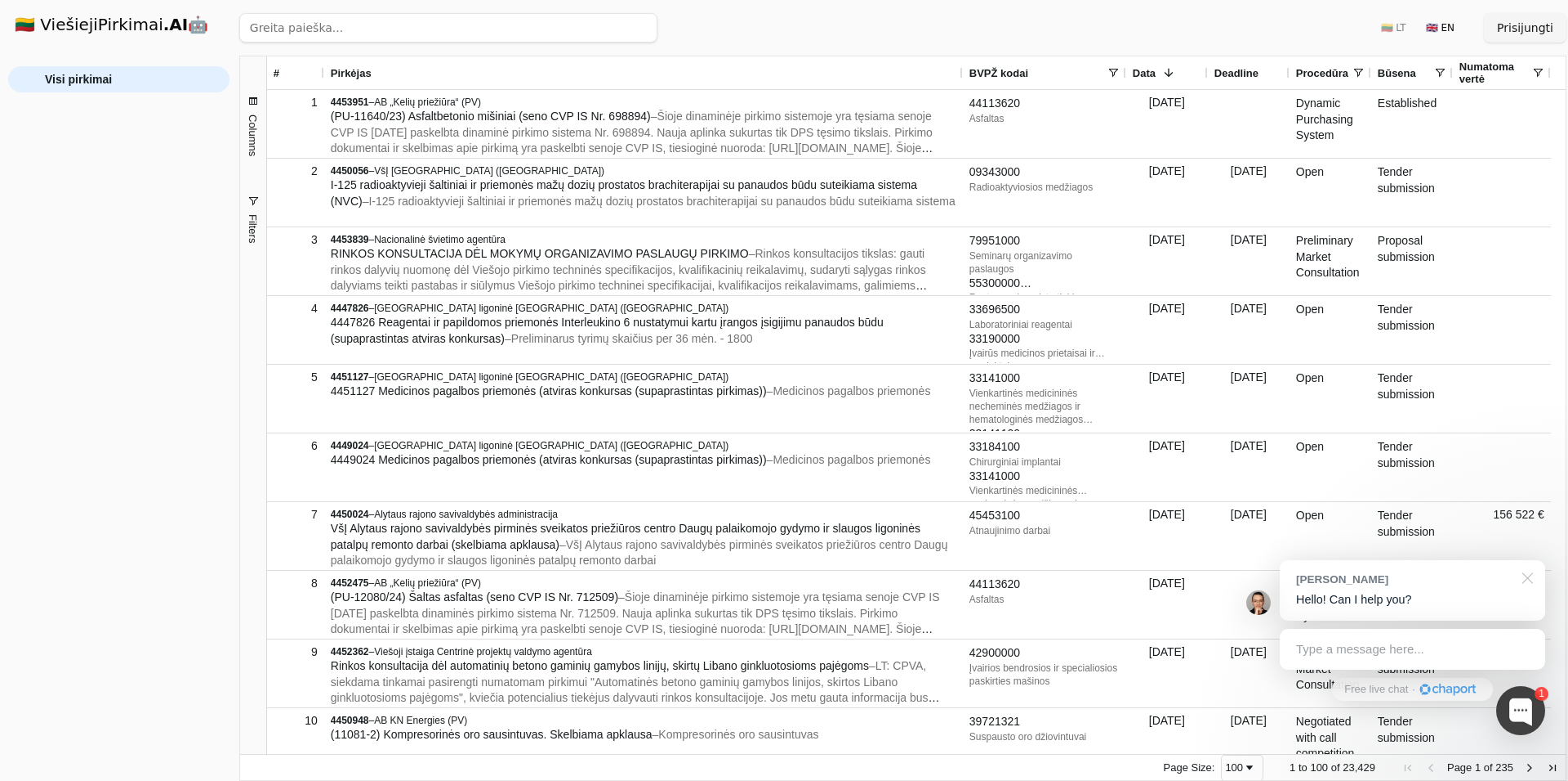
click at [1529, 576] on div at bounding box center [1525, 576] width 41 height 34
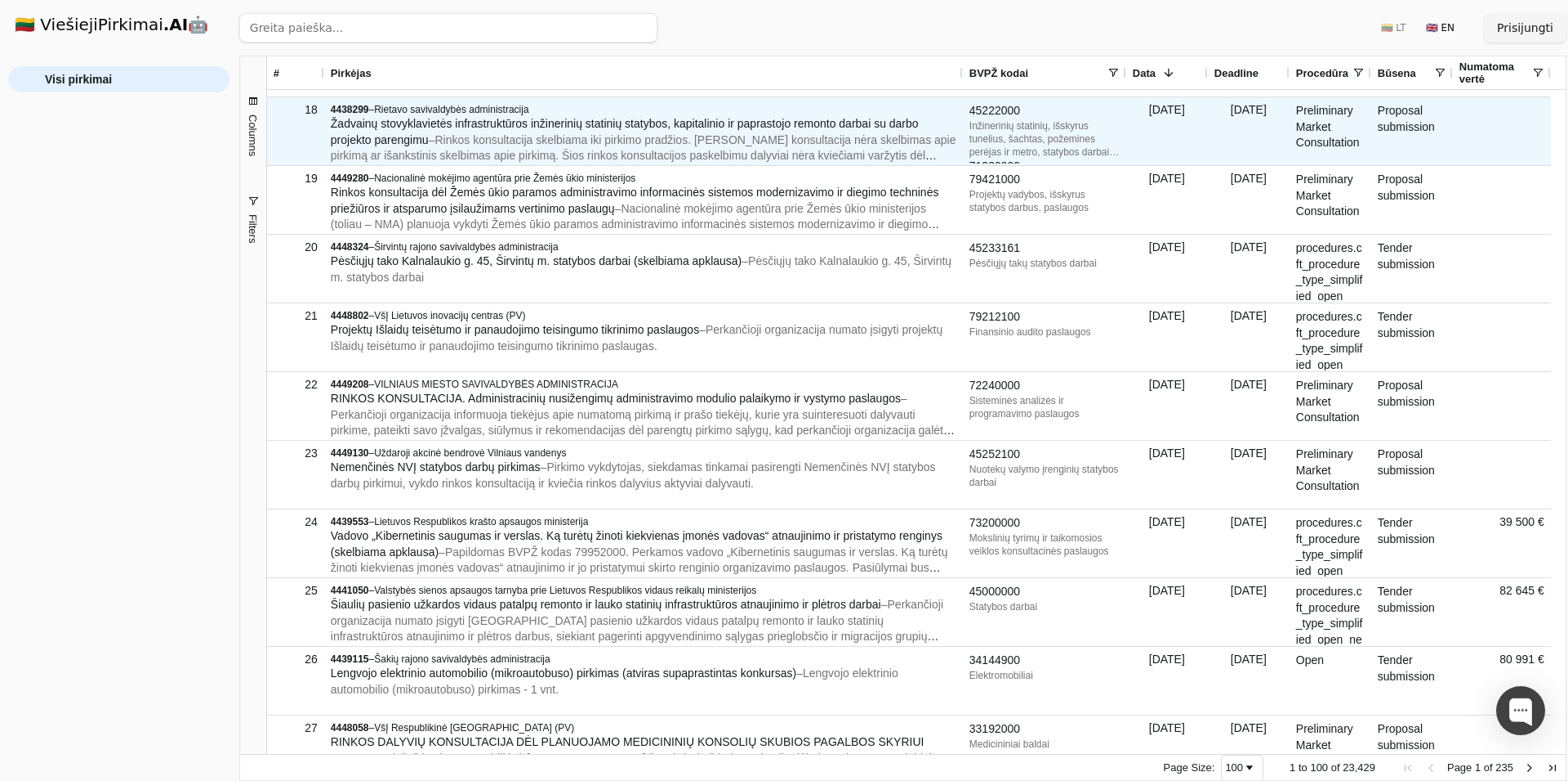
scroll to position [1251, 0]
